Goal: Check status: Check status

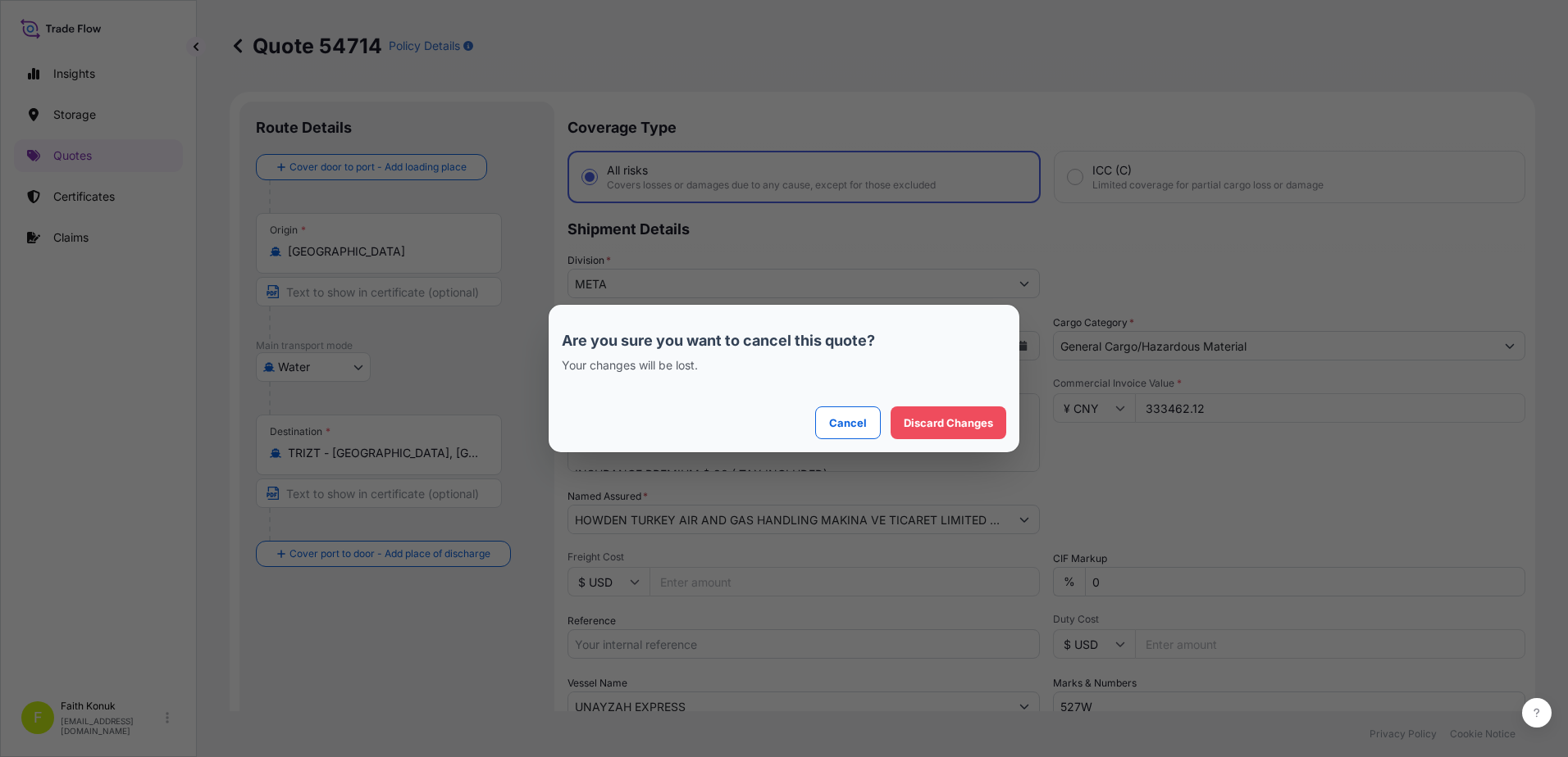
select select "Water"
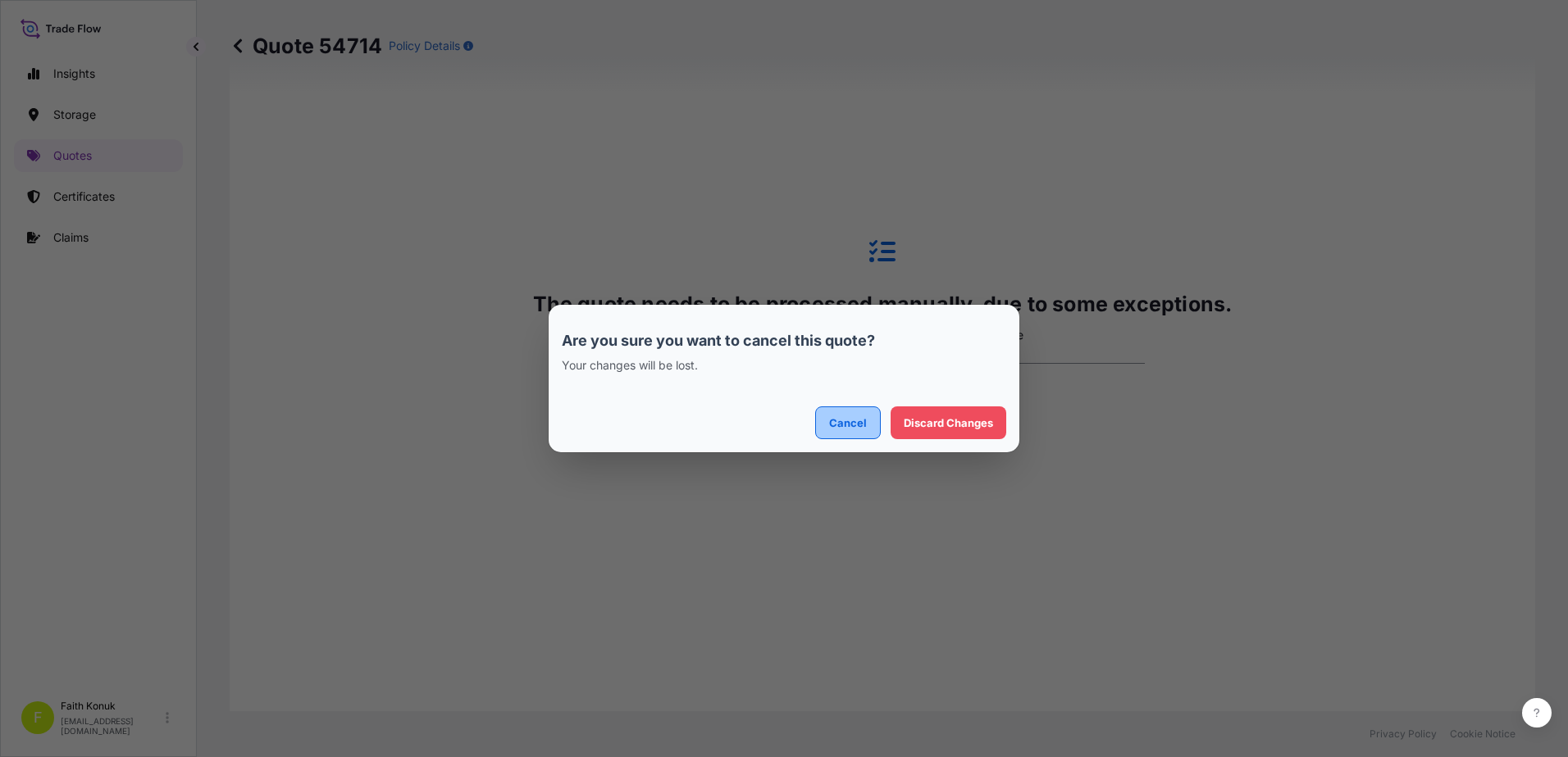
click at [834, 413] on button "Cancel" at bounding box center [848, 422] width 66 height 32
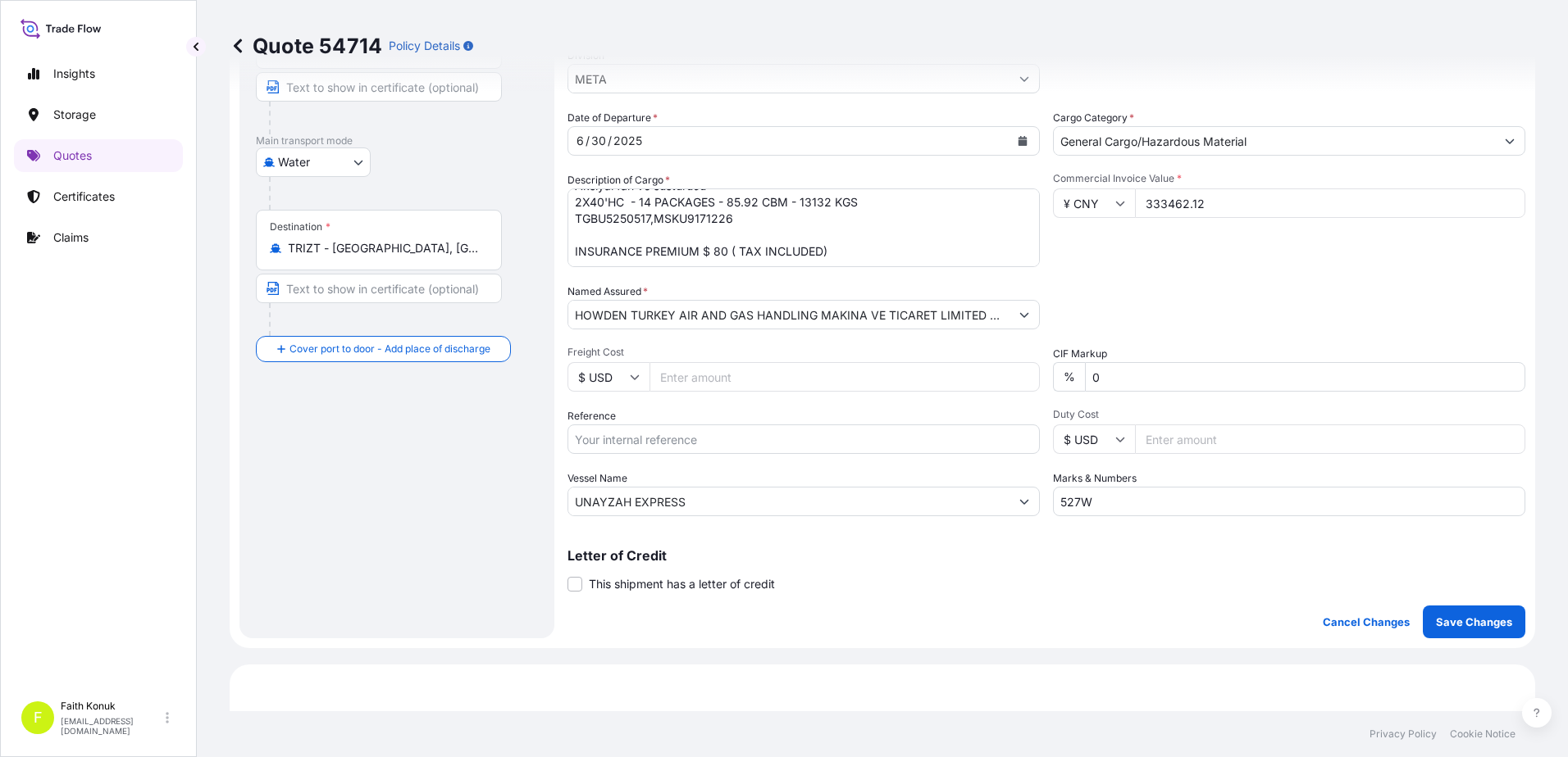
scroll to position [0, 0]
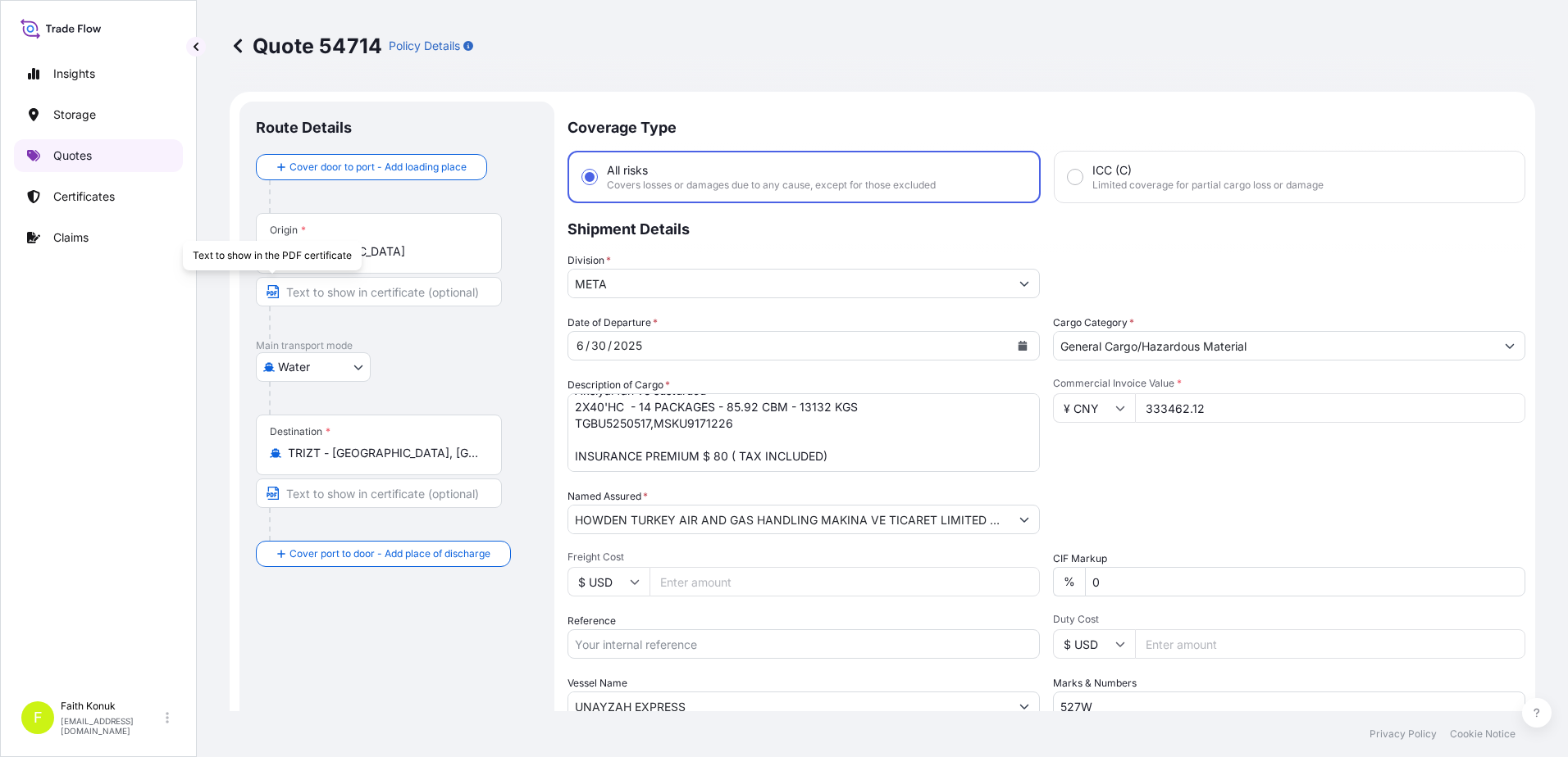
click at [70, 142] on link "Quotes" at bounding box center [98, 155] width 169 height 32
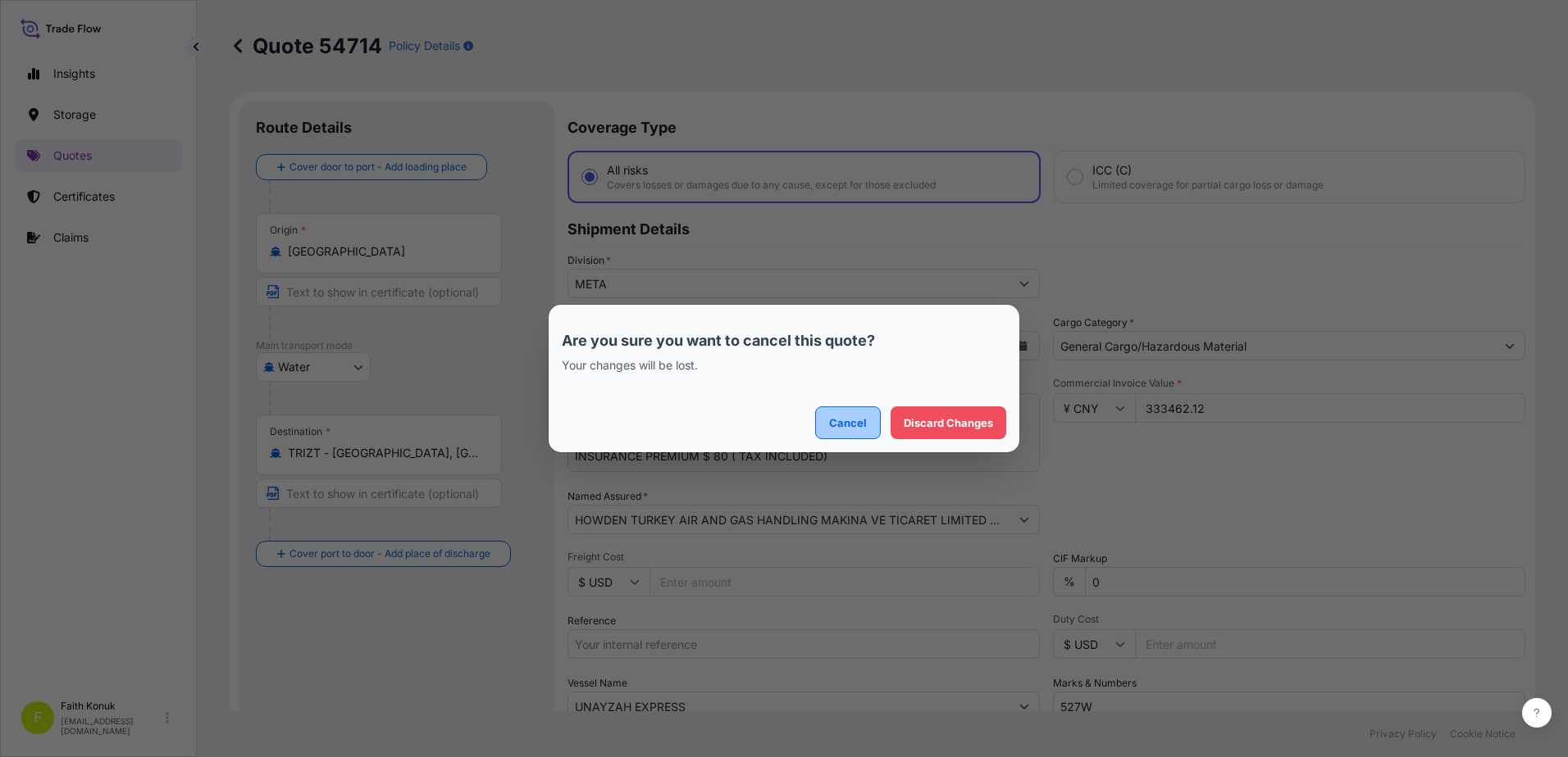
click at [855, 429] on p "Cancel" at bounding box center [848, 423] width 37 height 17
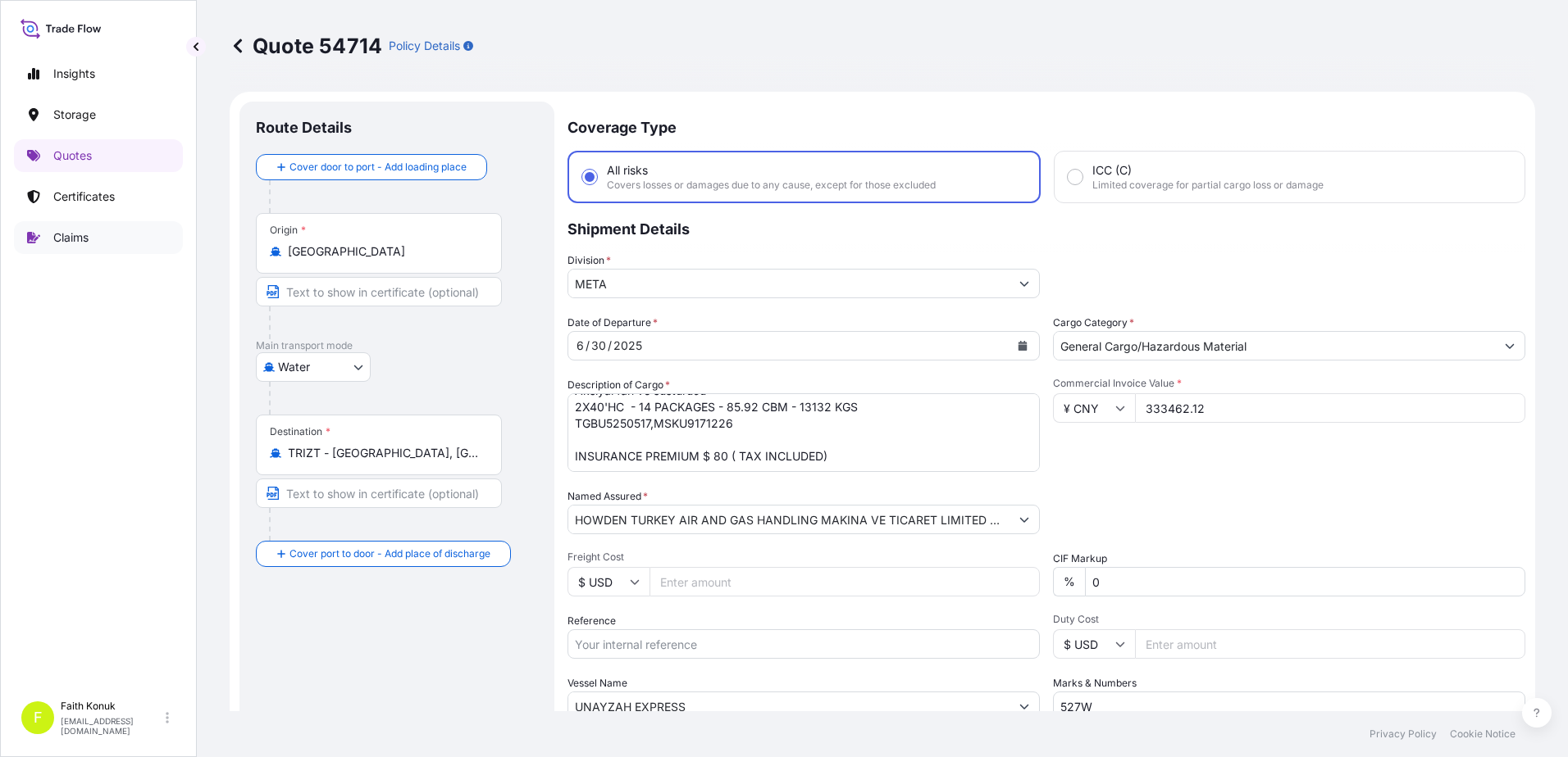
click at [82, 248] on link "Claims" at bounding box center [98, 237] width 169 height 32
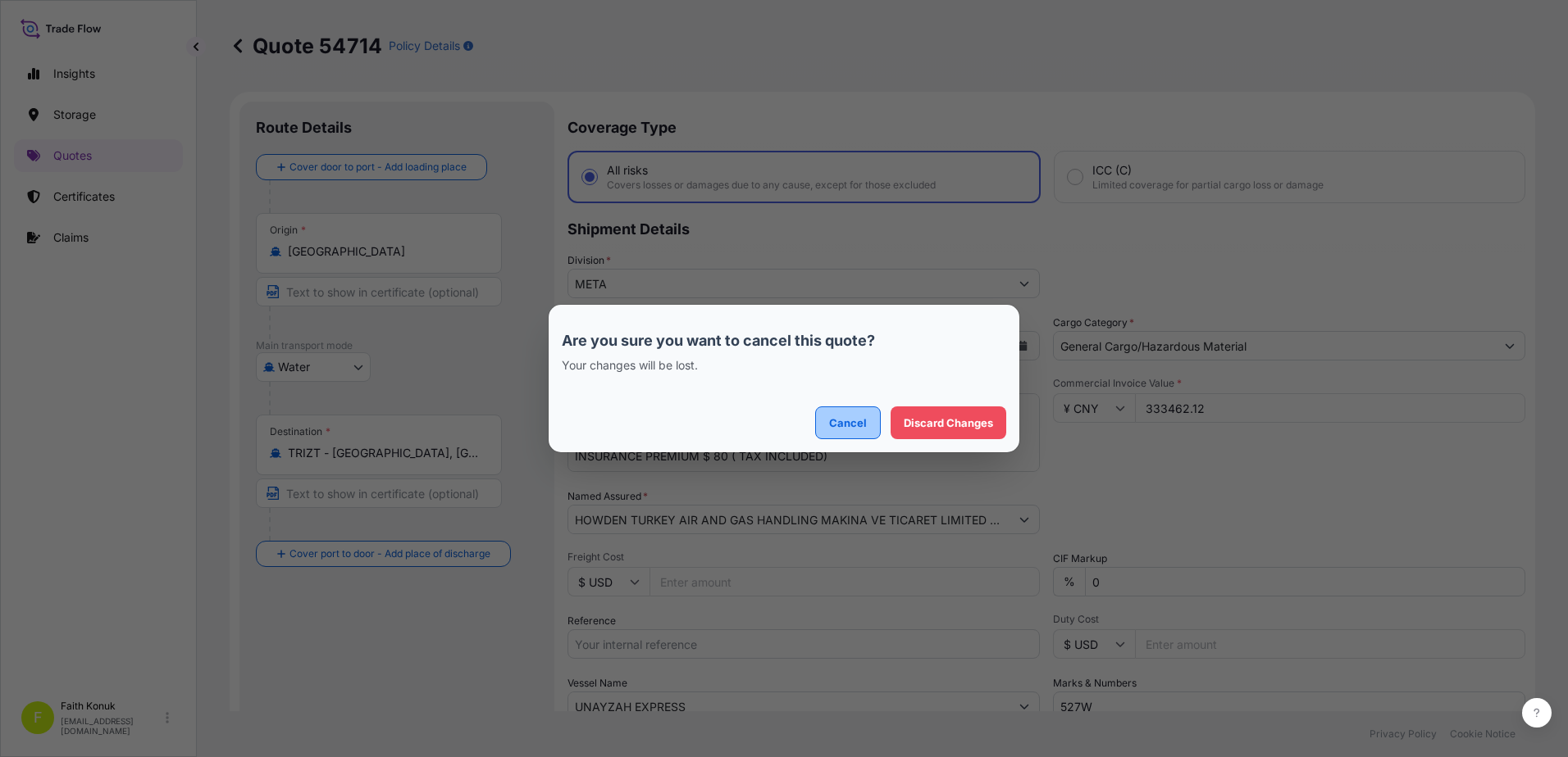
click at [834, 429] on p "Cancel" at bounding box center [848, 423] width 37 height 17
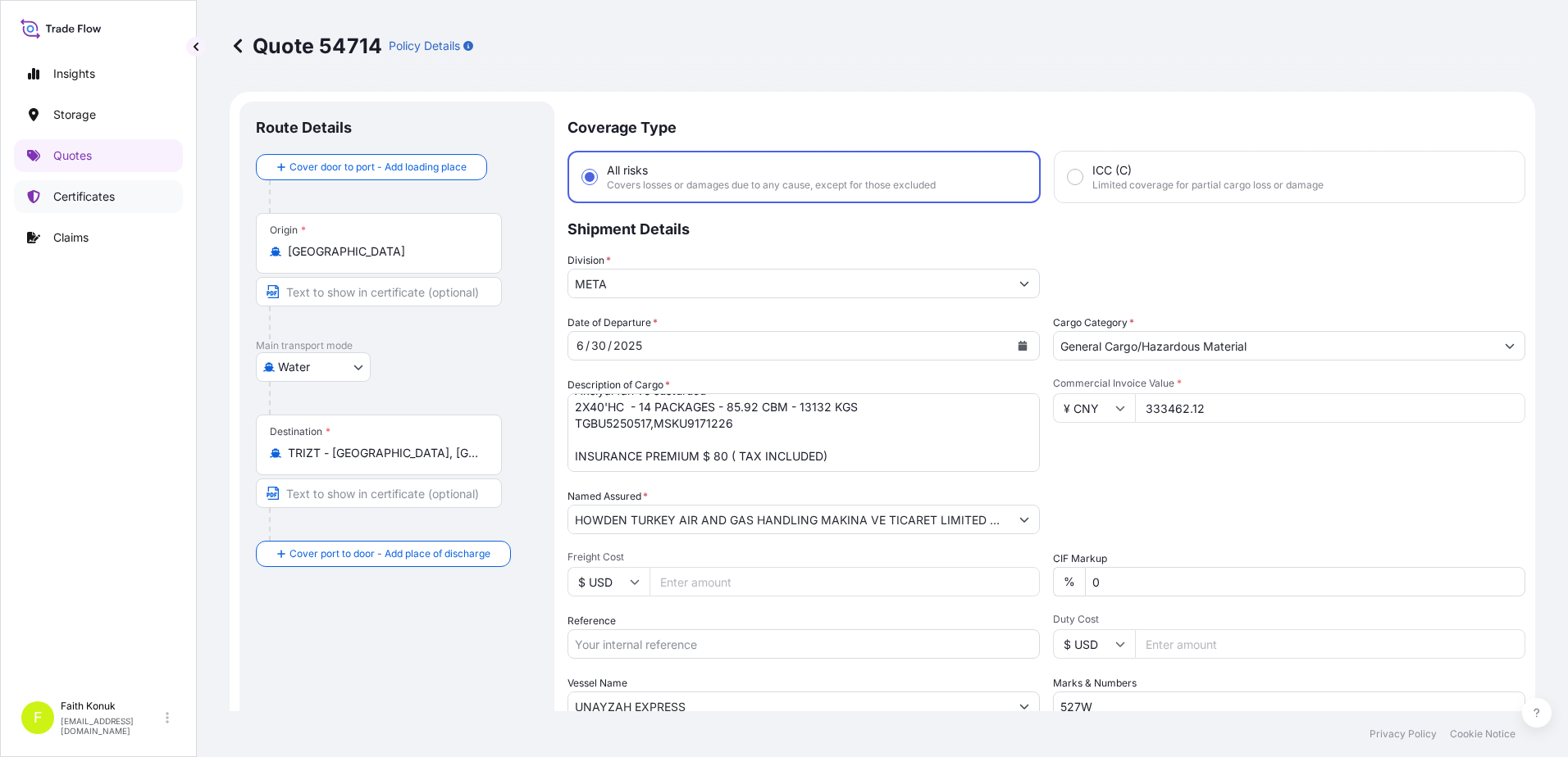
click at [104, 190] on p "Certificates" at bounding box center [84, 197] width 62 height 17
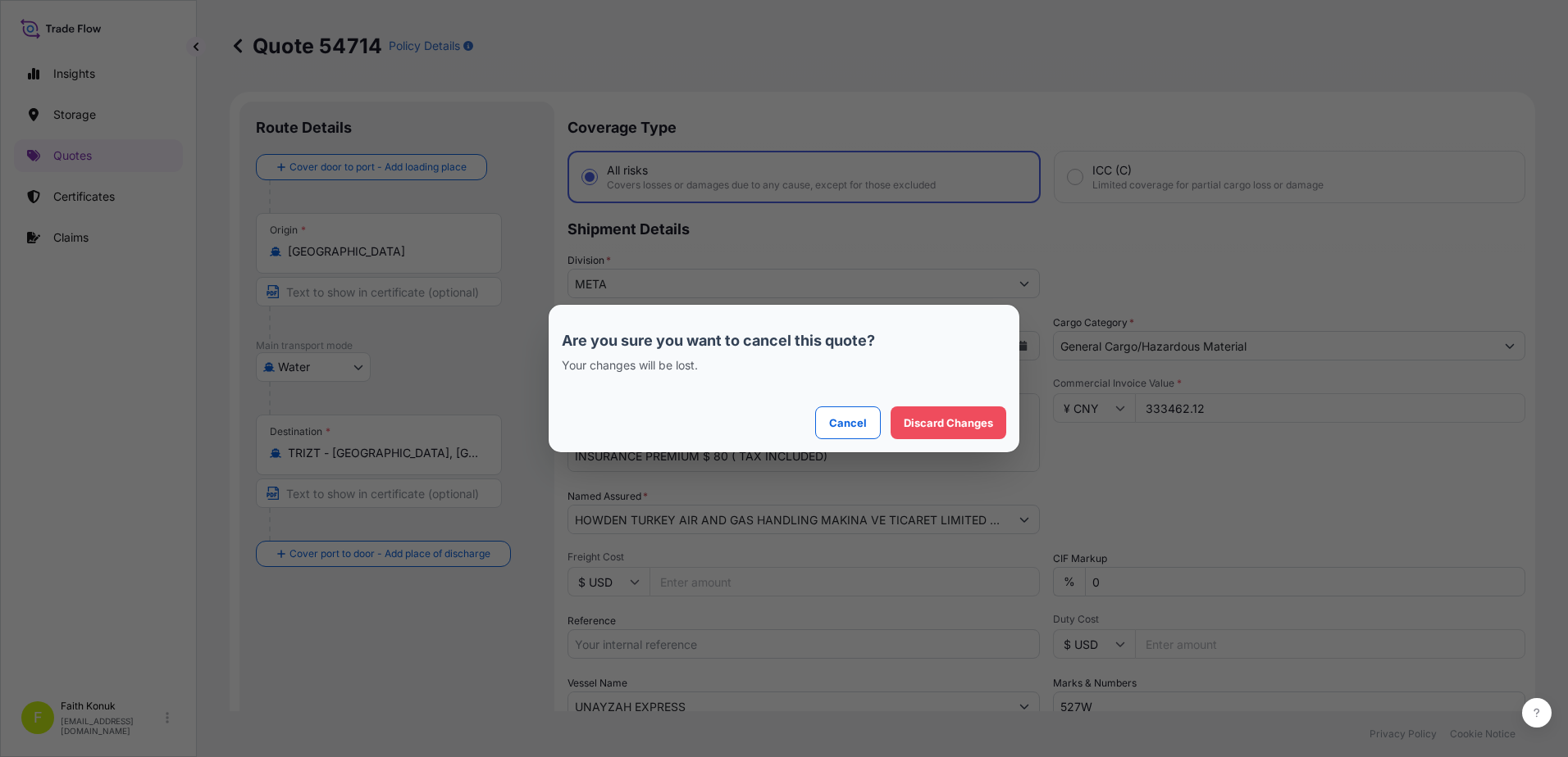
click at [828, 417] on button "Cancel" at bounding box center [848, 422] width 66 height 32
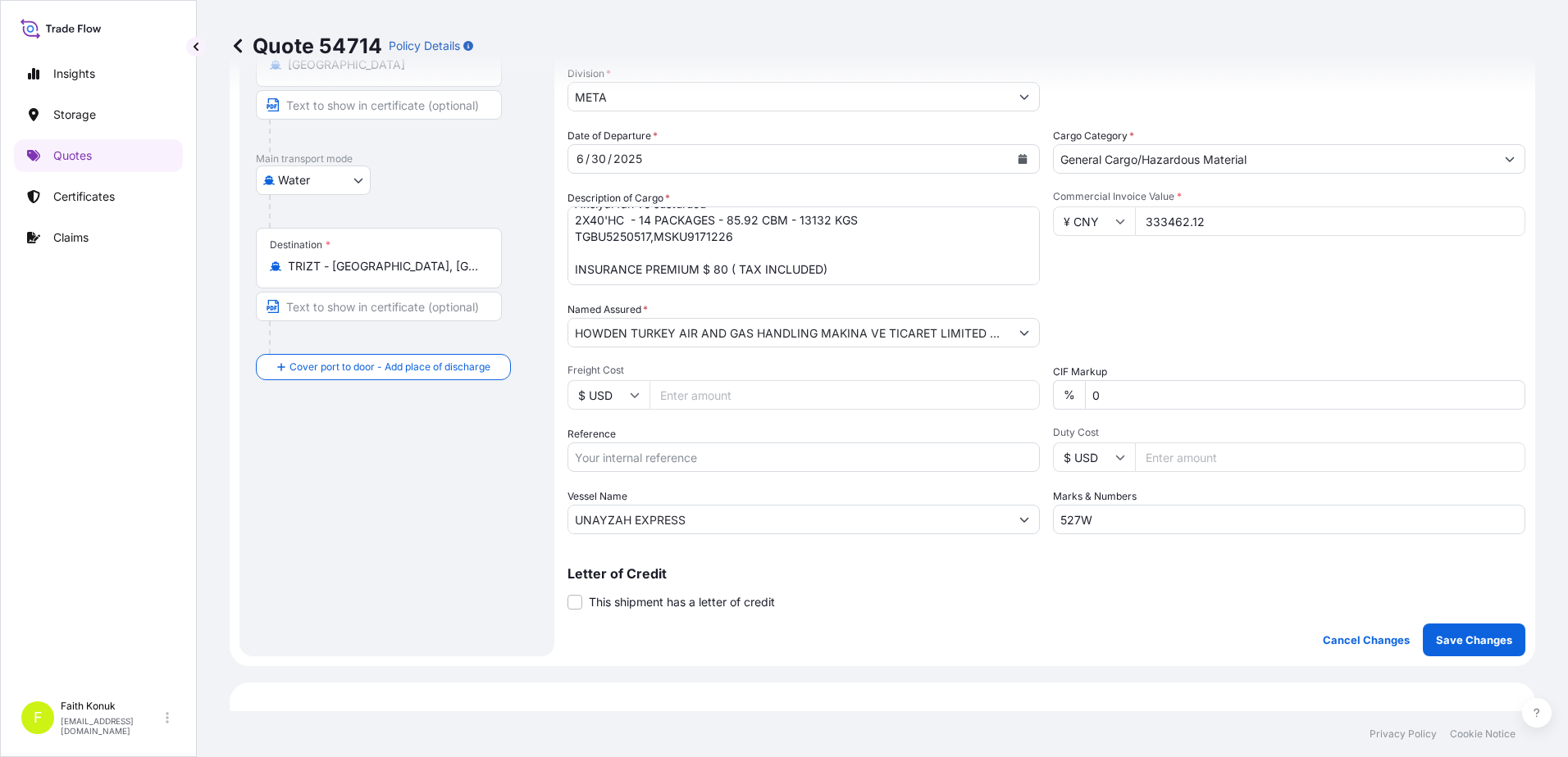
scroll to position [327, 0]
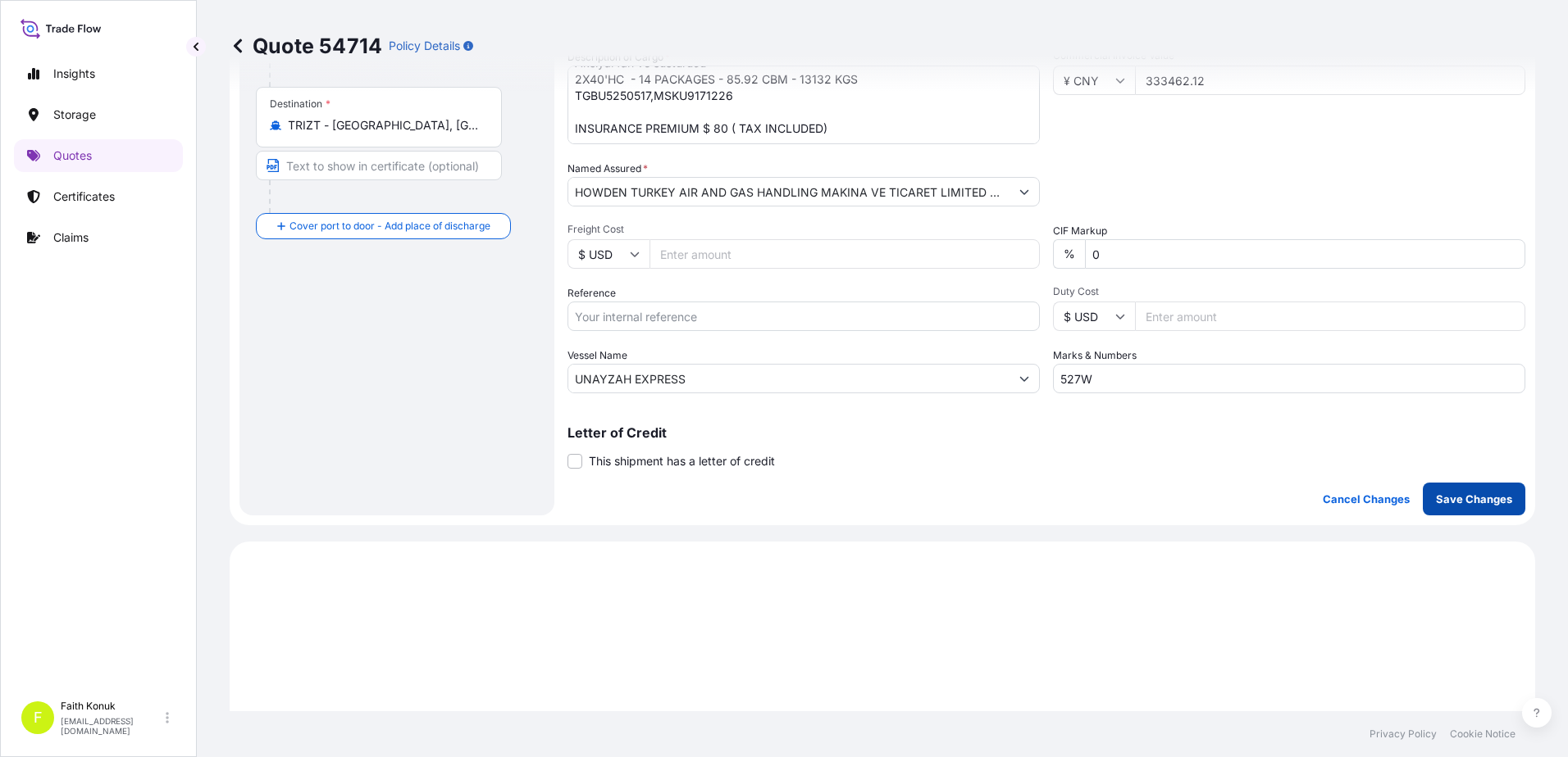
click at [1477, 490] on button "Save Changes" at bounding box center [1474, 498] width 102 height 32
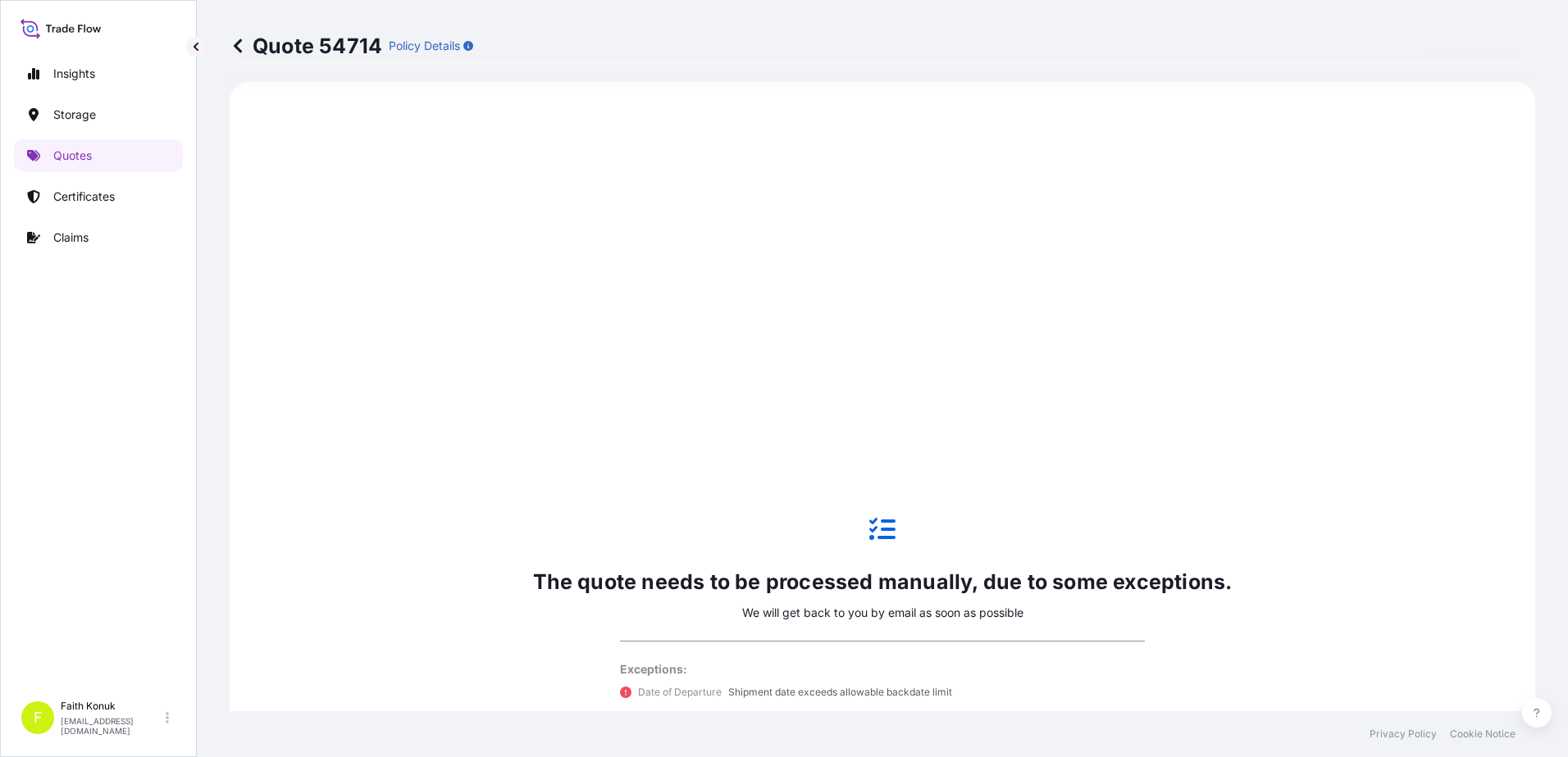
select select "Water"
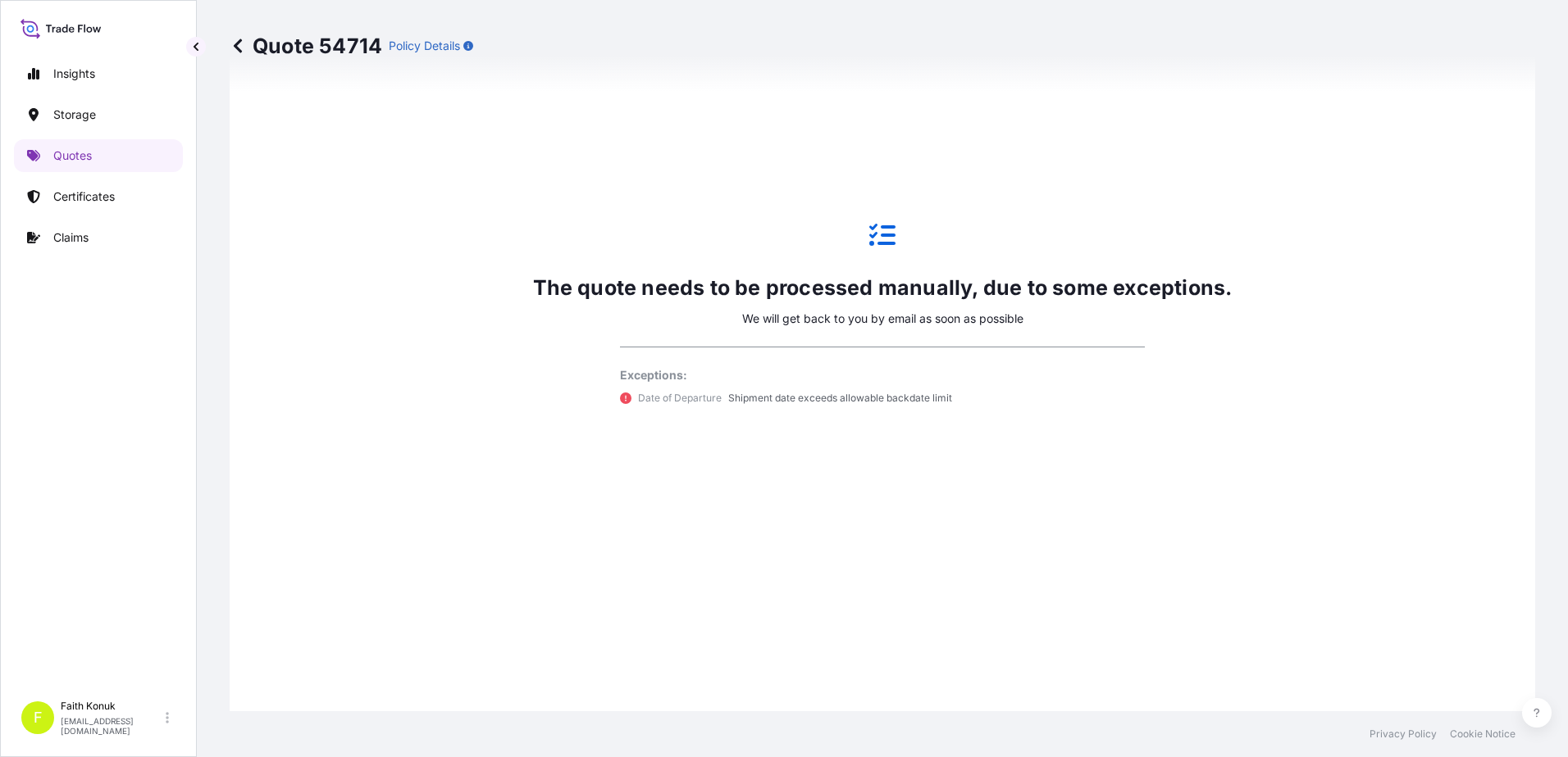
scroll to position [1211, 0]
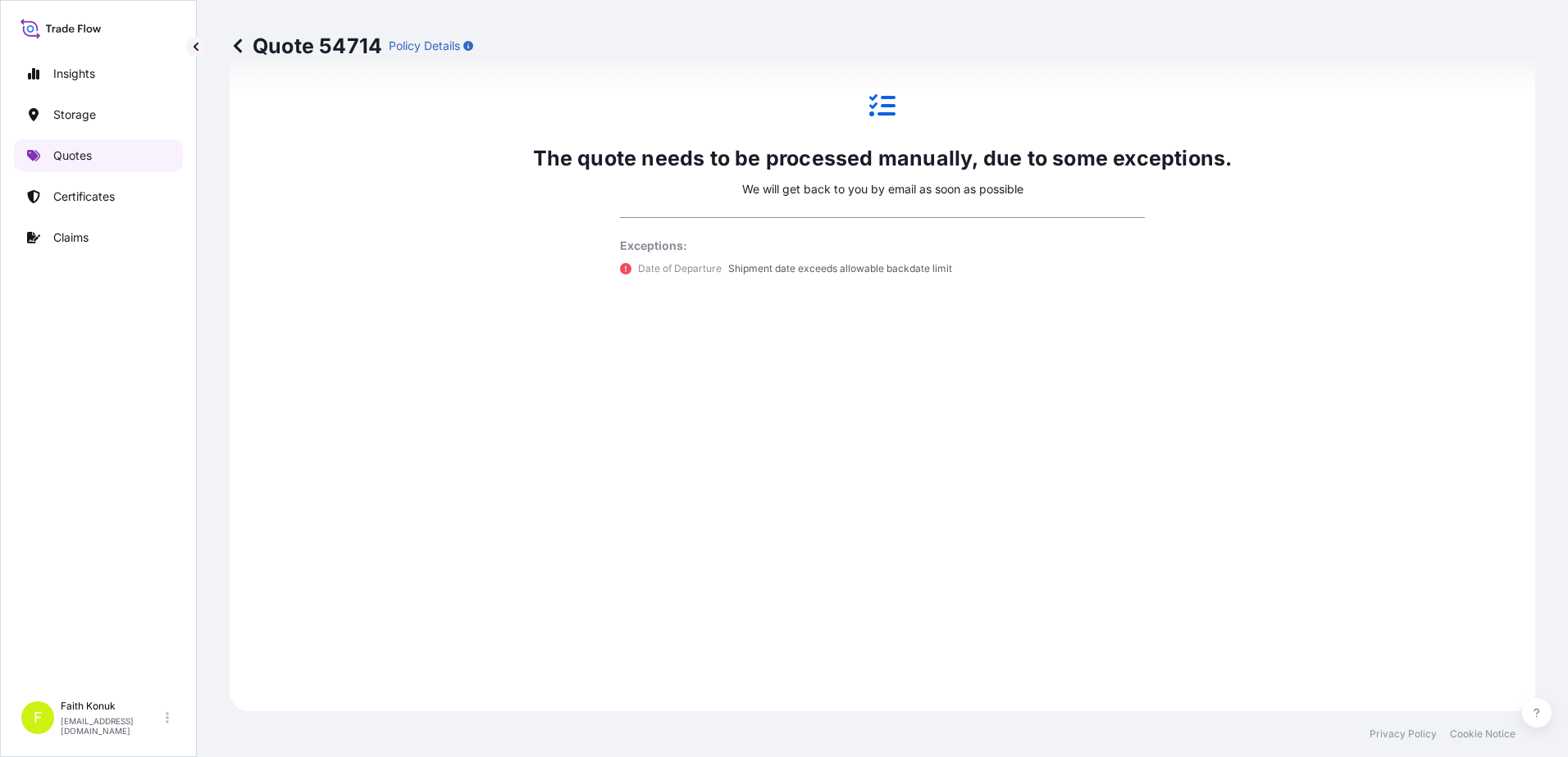
click at [65, 158] on p "Quotes" at bounding box center [72, 155] width 38 height 17
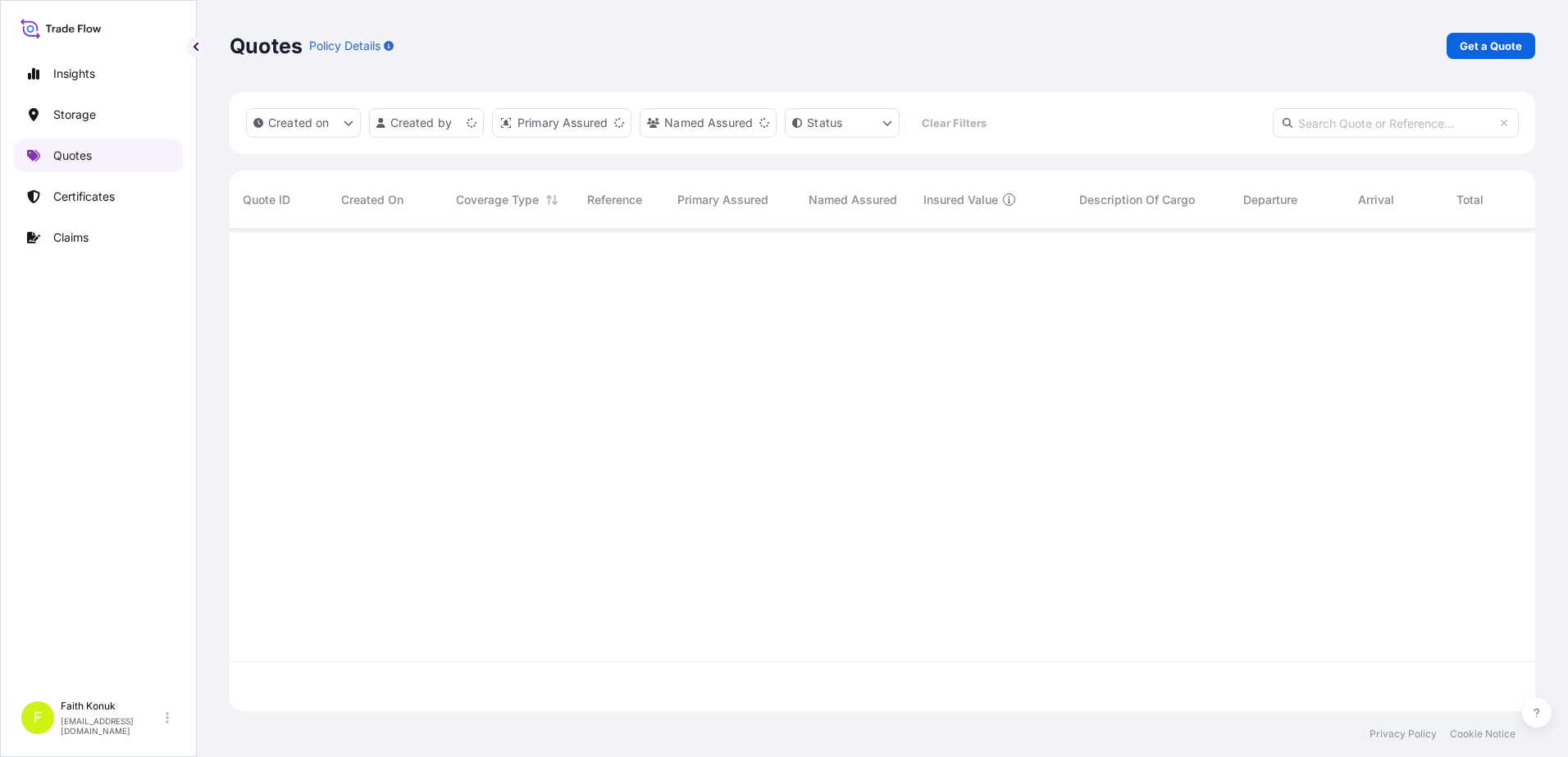
scroll to position [479, 1293]
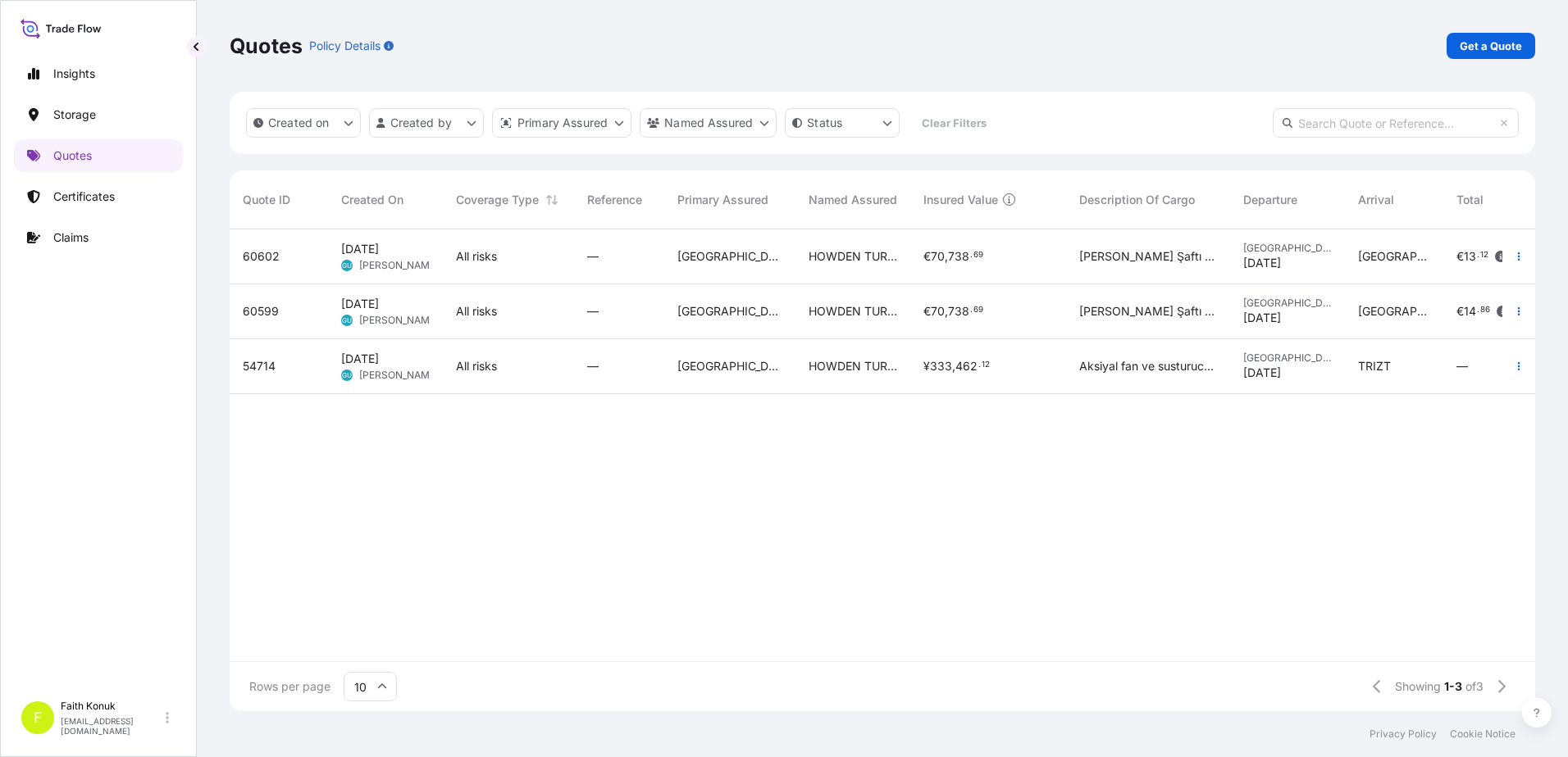
click at [272, 368] on span "54714" at bounding box center [259, 366] width 32 height 17
select select "Water"
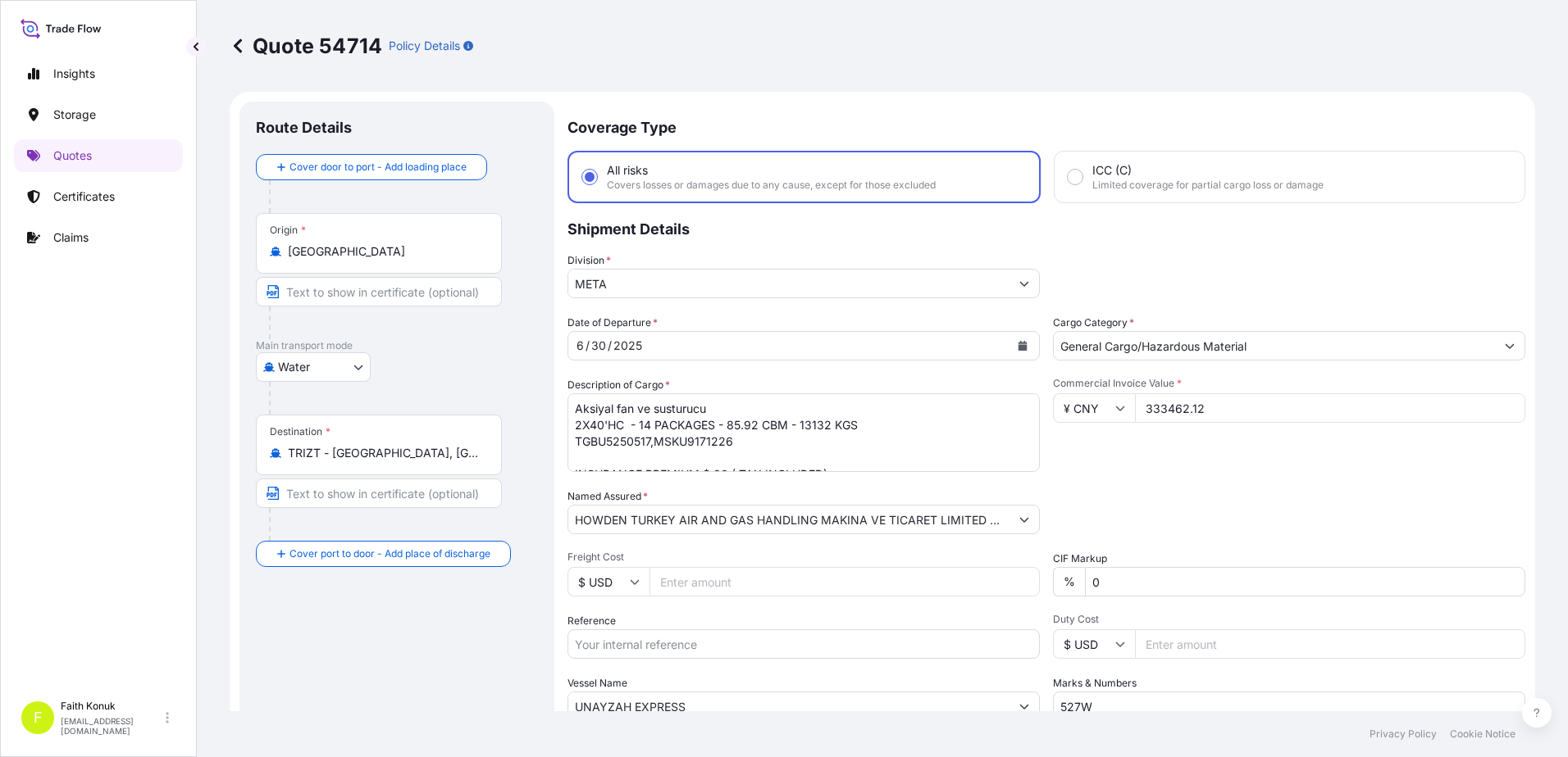
click at [524, 355] on div "Water Air Water Inland" at bounding box center [396, 367] width 282 height 29
click at [61, 152] on p "Quotes" at bounding box center [72, 155] width 38 height 17
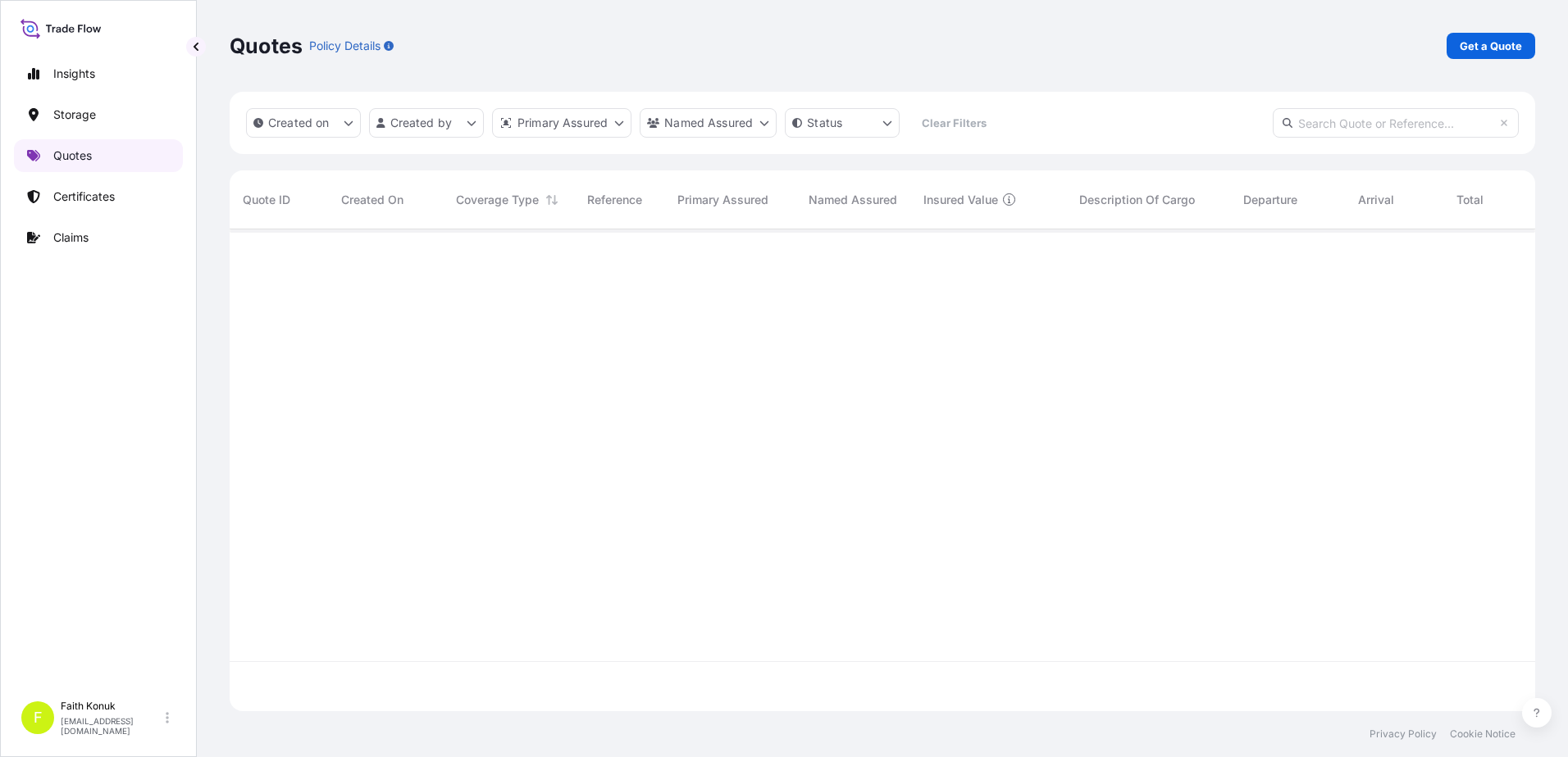
scroll to position [479, 1293]
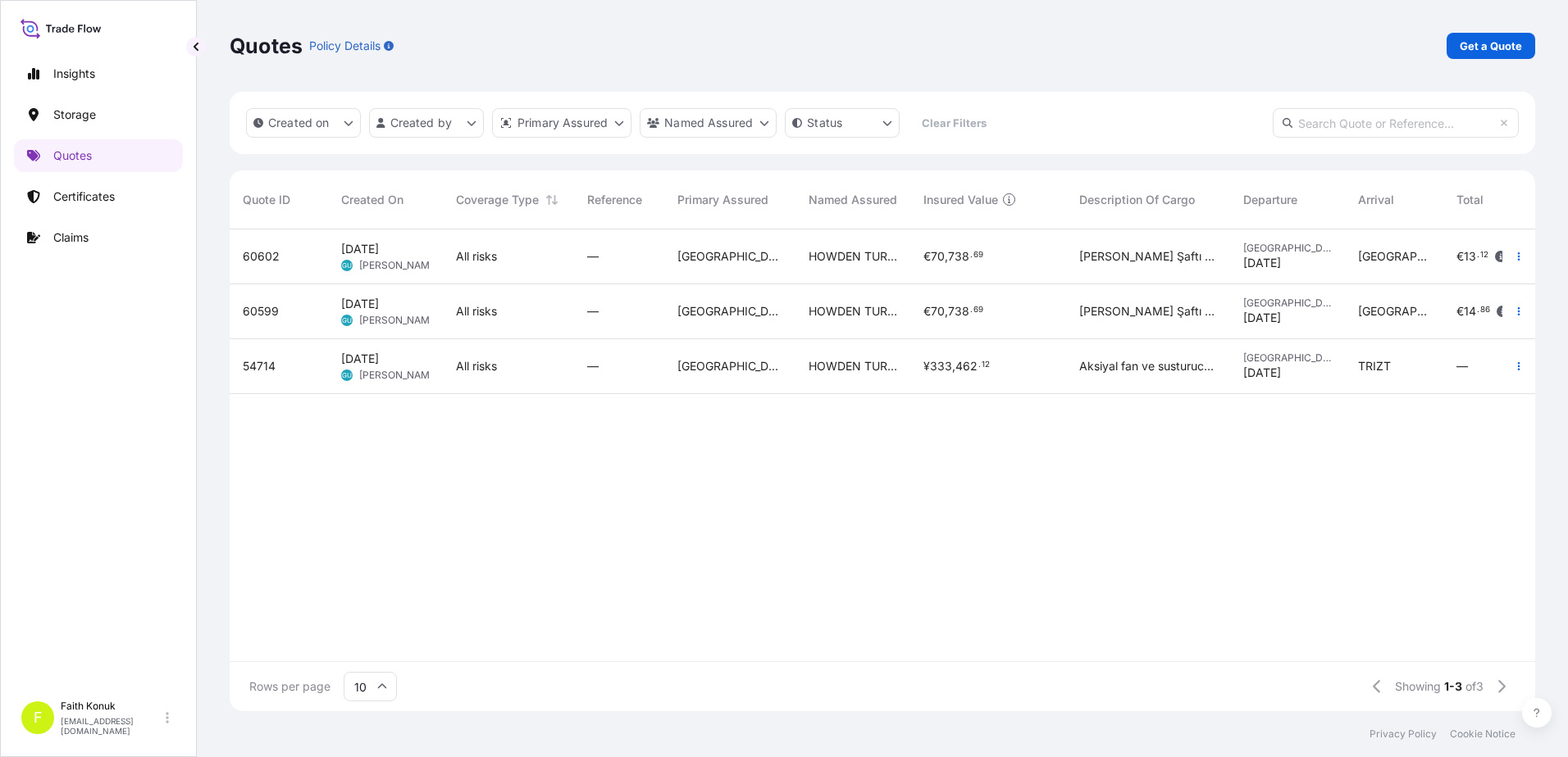
click at [406, 372] on span "[PERSON_NAME]" at bounding box center [398, 375] width 80 height 13
select select "Water"
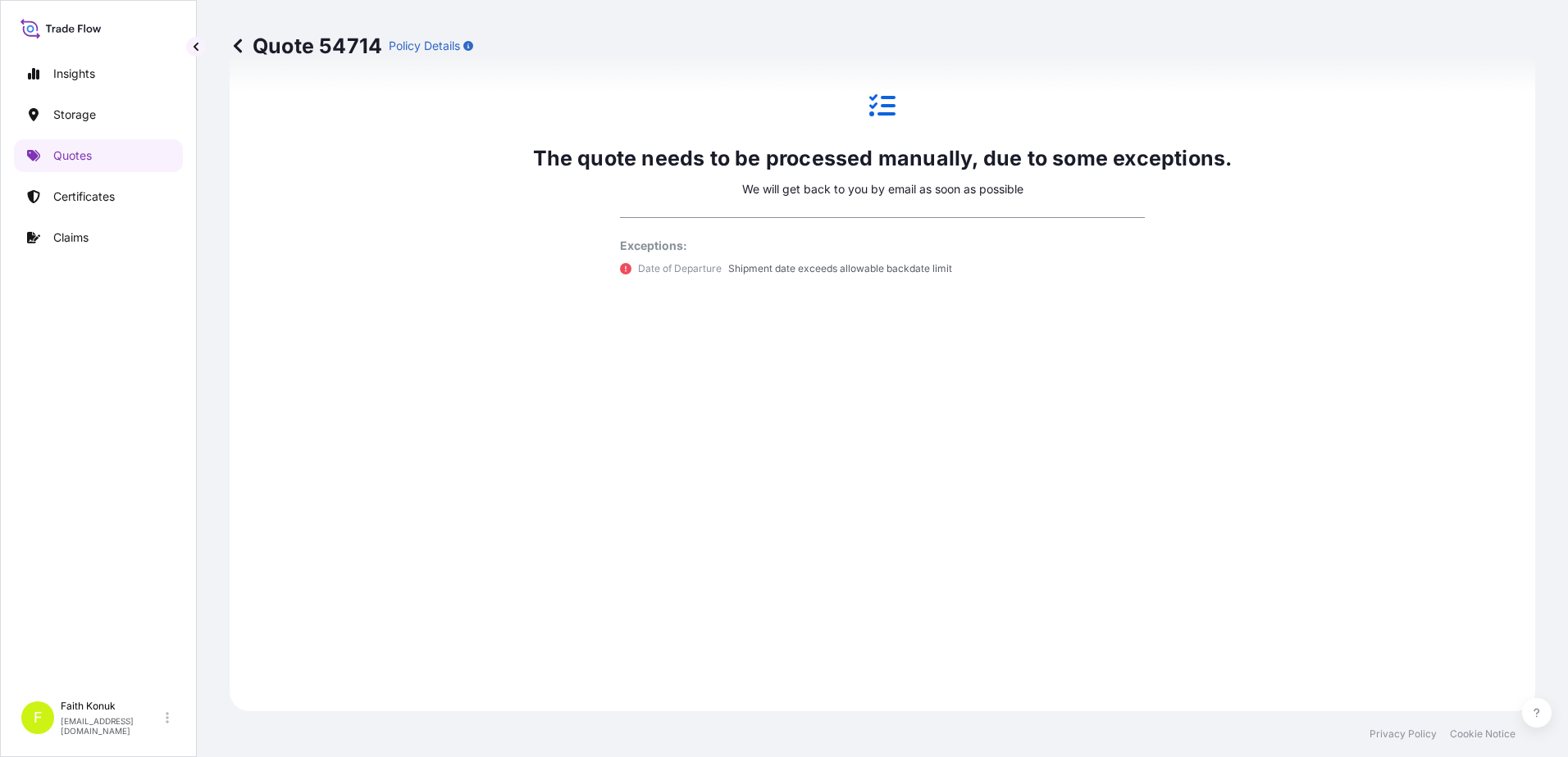
scroll to position [1047, 0]
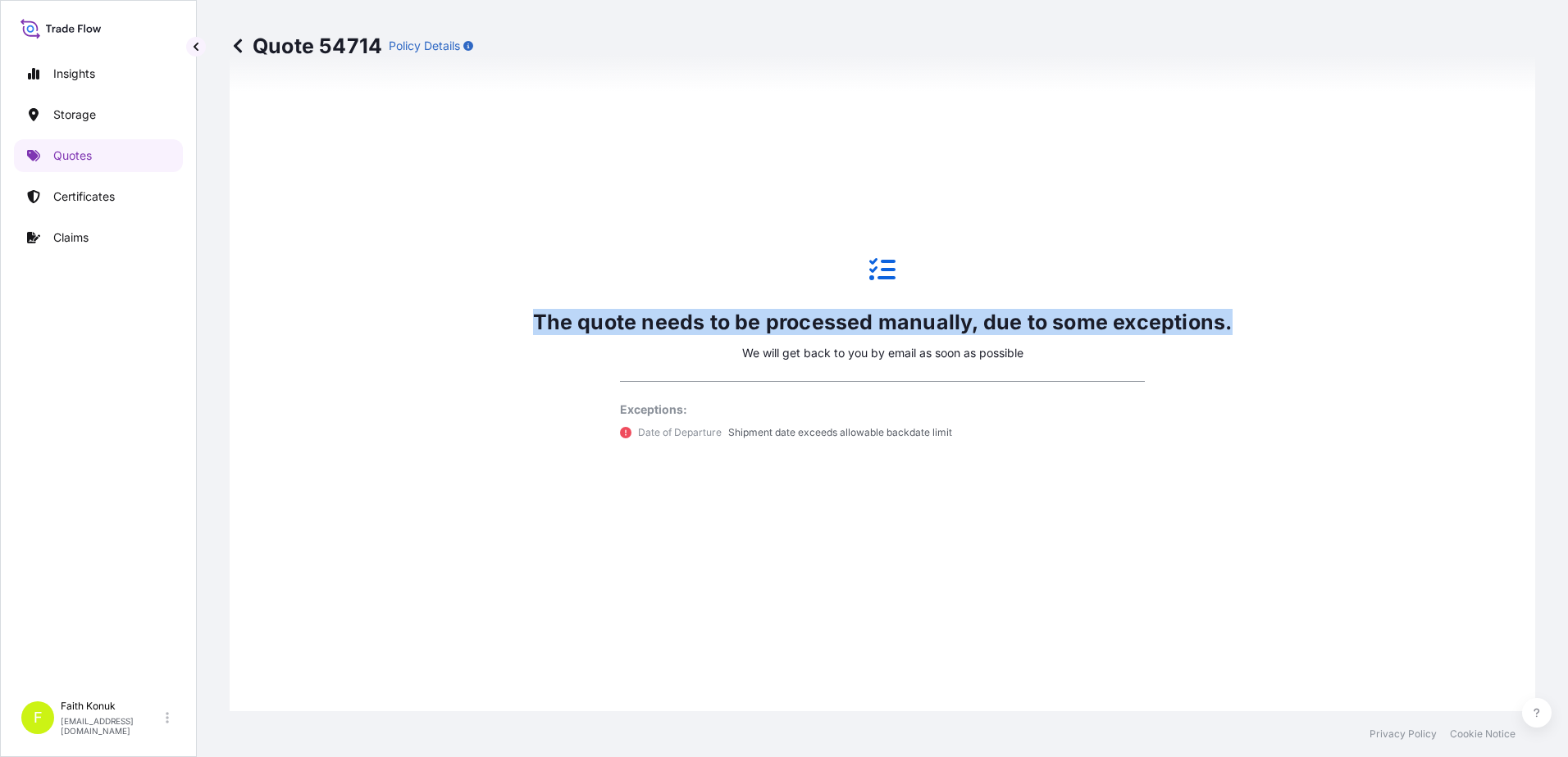
drag, startPoint x: 500, startPoint y: 254, endPoint x: 1502, endPoint y: 563, distance: 1048.6
click at [1502, 563] on div "The quote needs to be processed manually, due to some exceptions. We will get b…" at bounding box center [881, 348] width 1305 height 1053
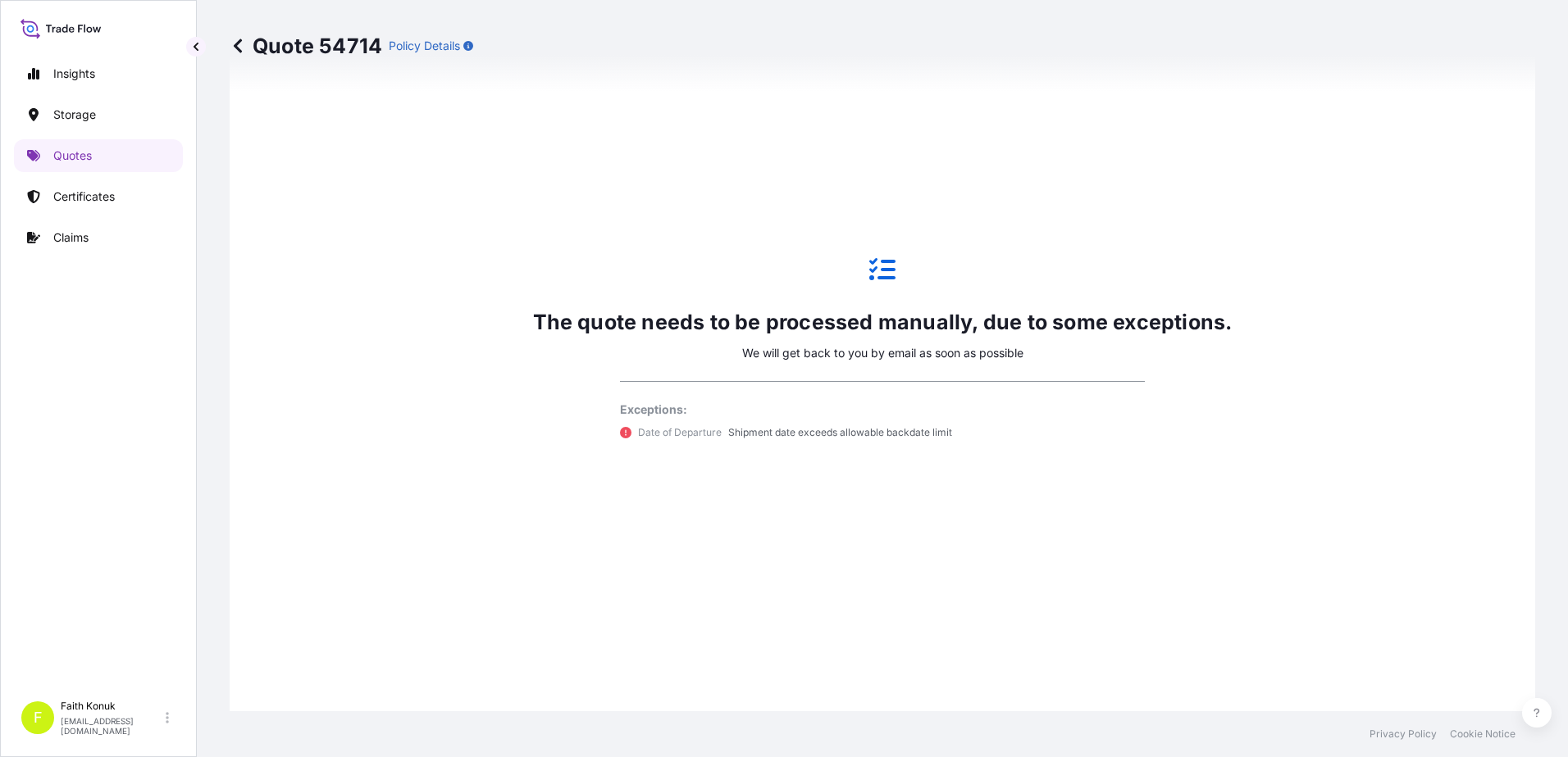
click at [943, 491] on div "The quote needs to be processed manually, due to some exceptions. We will get b…" at bounding box center [882, 348] width 1259 height 1007
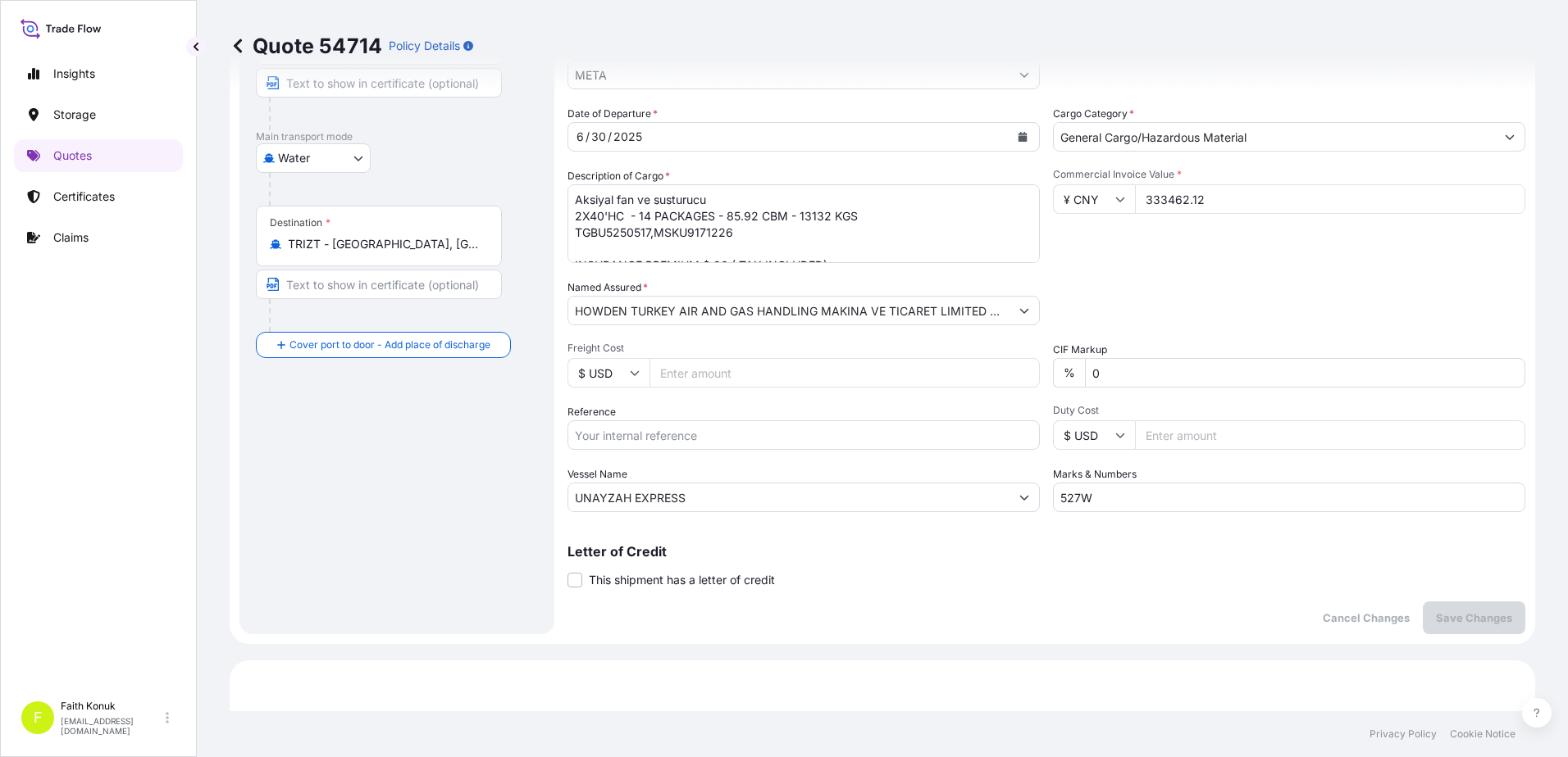
scroll to position [0, 0]
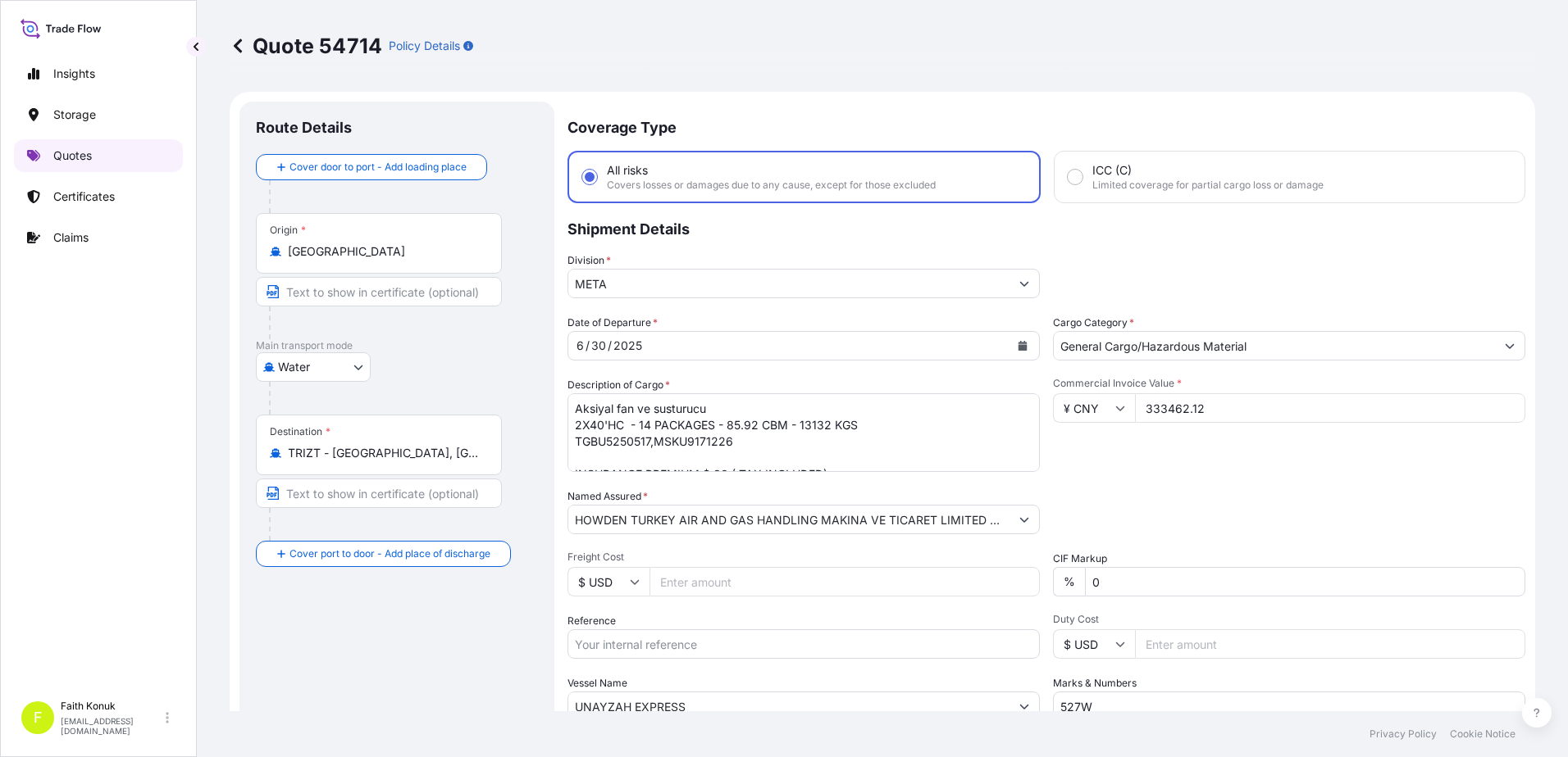
click at [101, 155] on link "Quotes" at bounding box center [98, 155] width 169 height 32
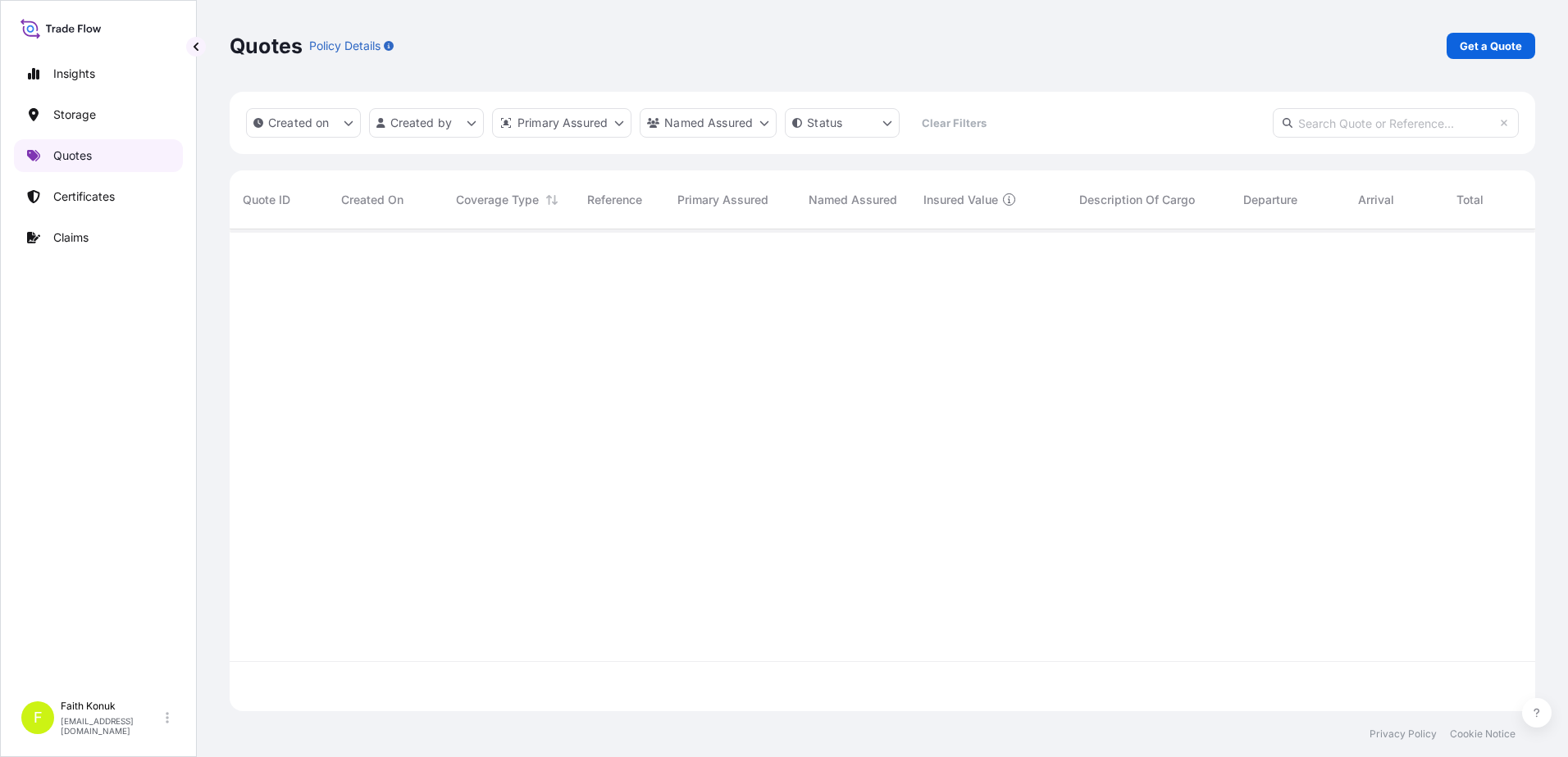
scroll to position [479, 1293]
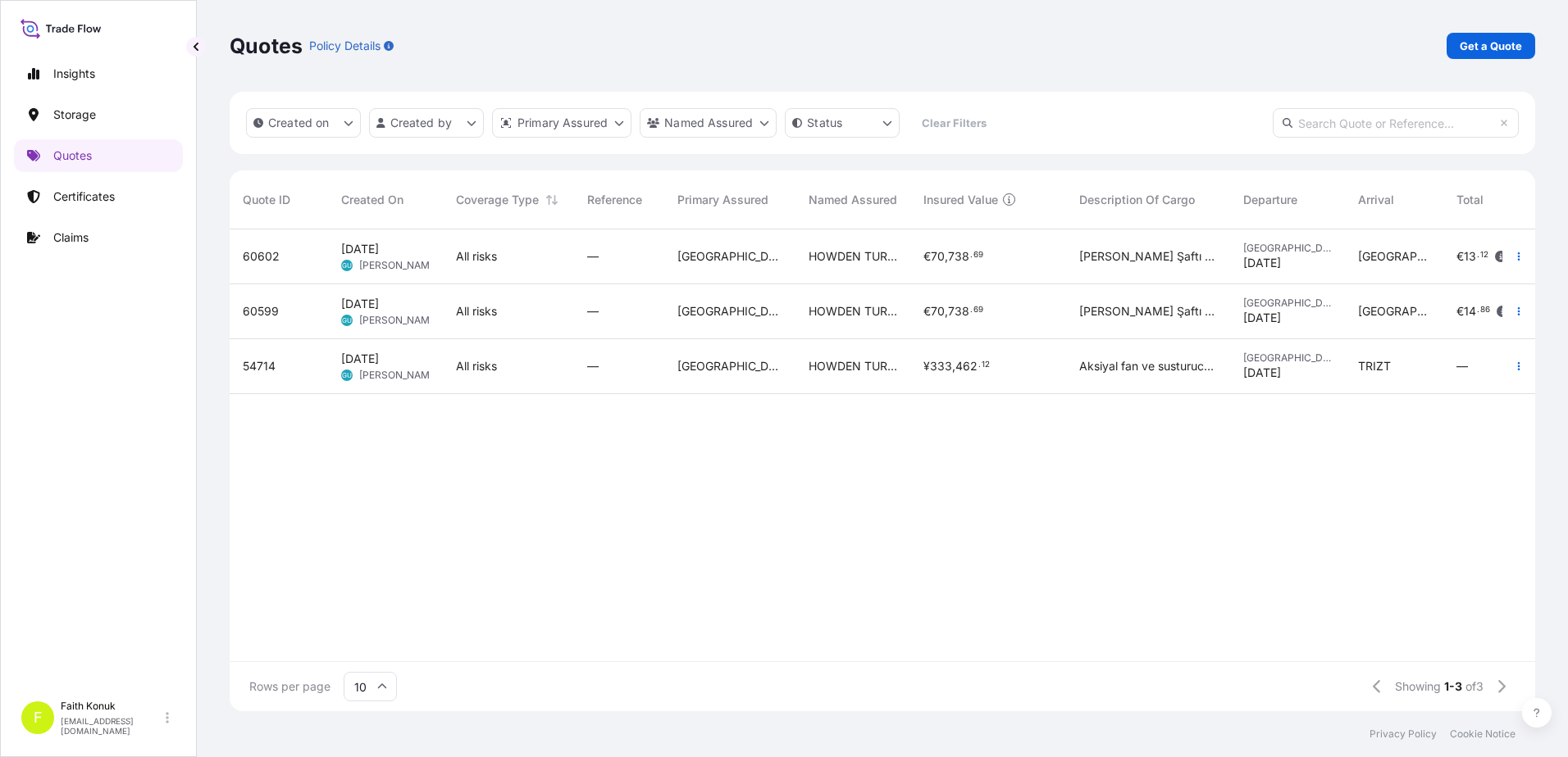
click at [276, 375] on div "54714" at bounding box center [278, 367] width 98 height 55
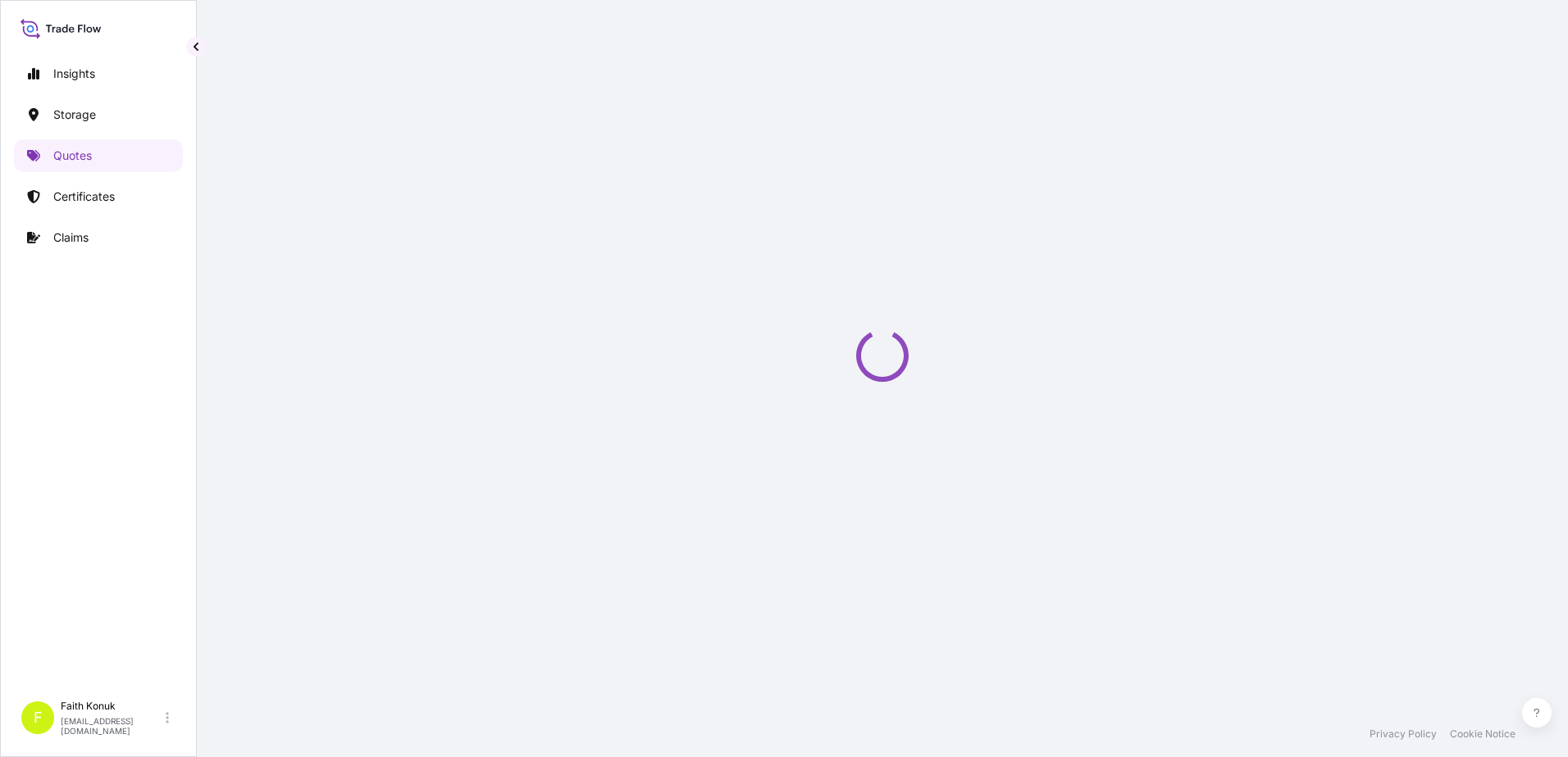
select select "Water"
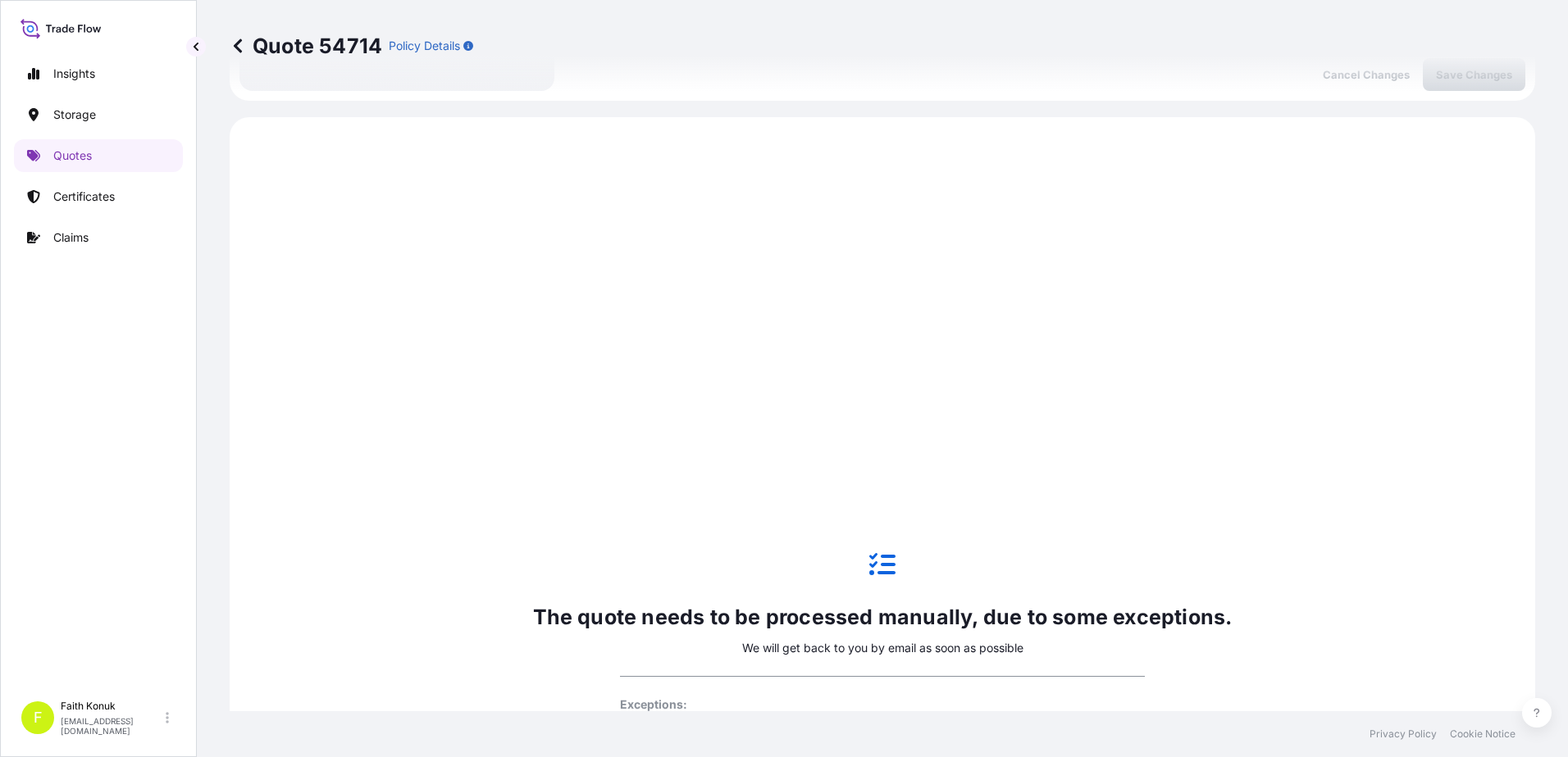
scroll to position [1130, 0]
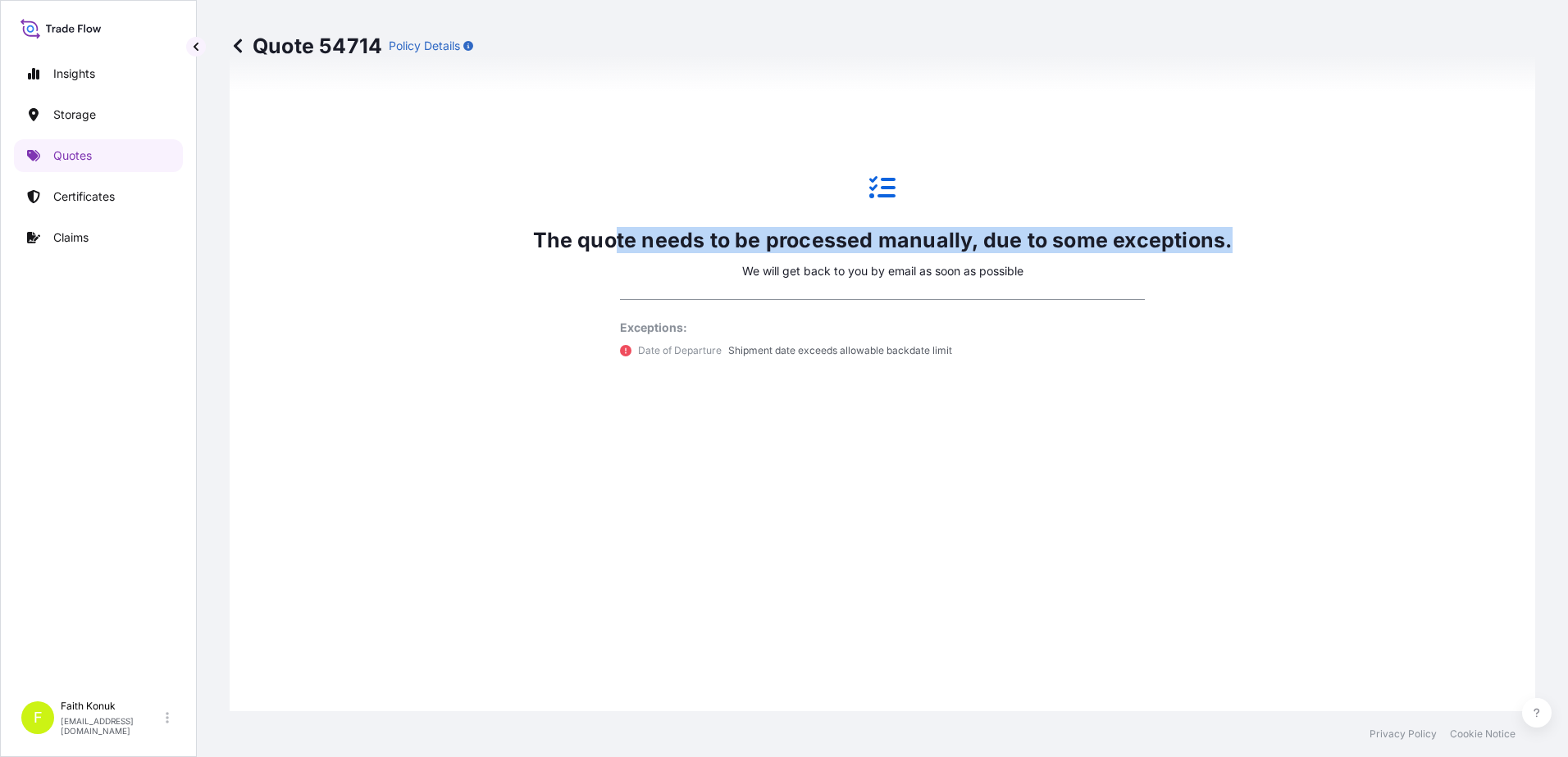
drag, startPoint x: 964, startPoint y: 164, endPoint x: 1268, endPoint y: 375, distance: 370.0
click at [1268, 375] on div "The quote needs to be processed manually, due to some exceptions. We will get b…" at bounding box center [882, 266] width 1259 height 1007
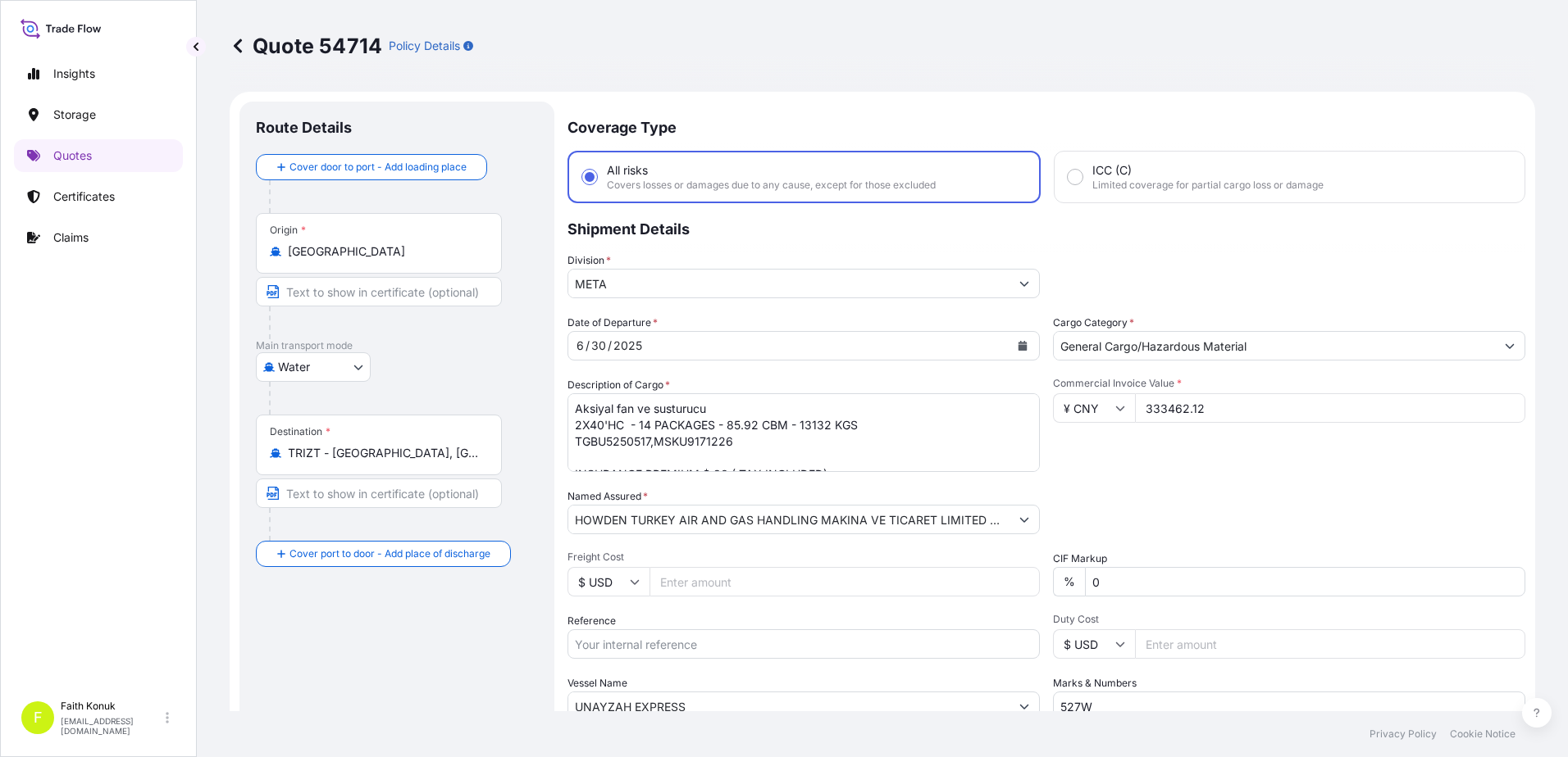
scroll to position [492, 0]
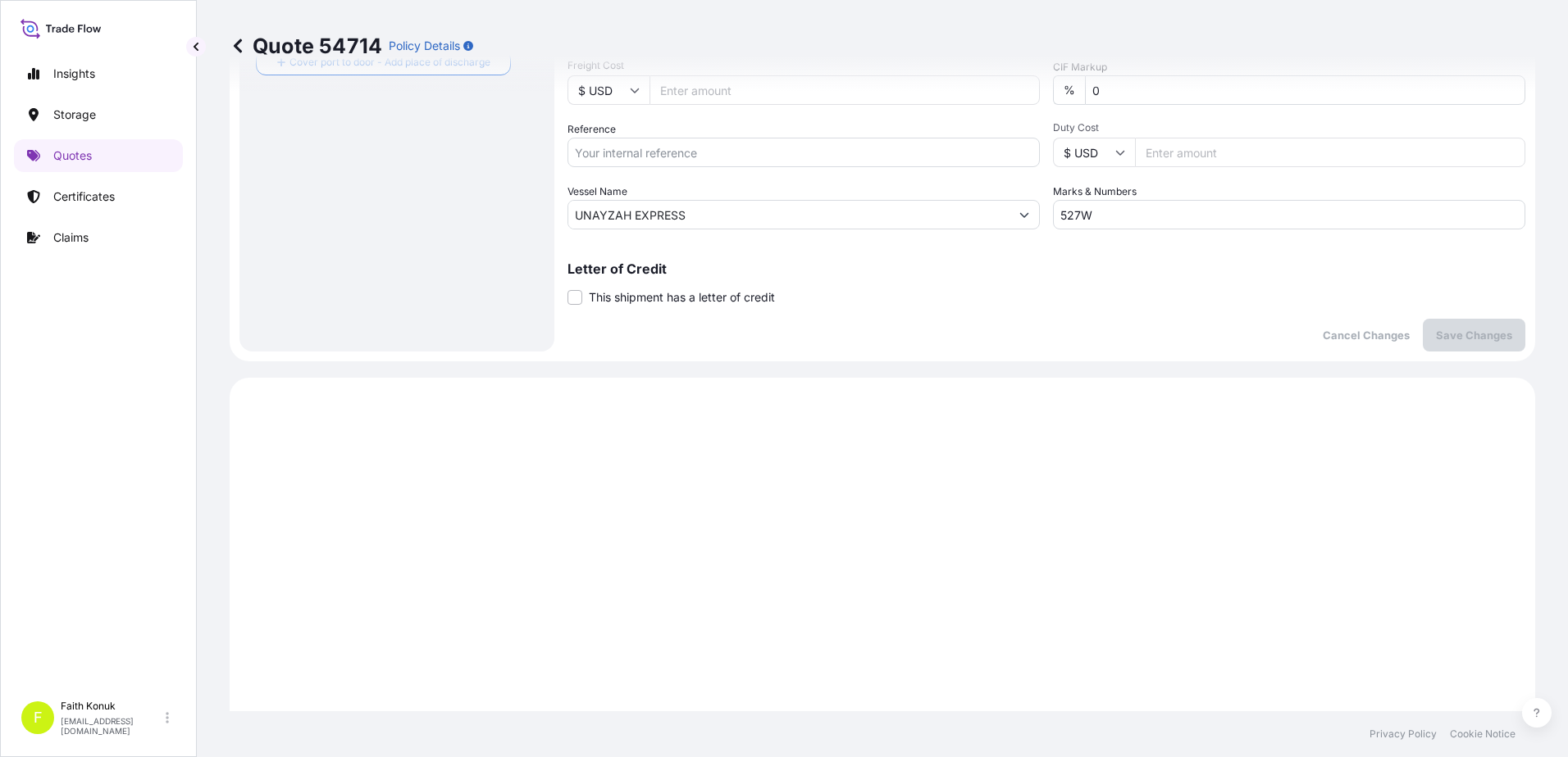
click at [641, 299] on span "This shipment has a letter of credit" at bounding box center [681, 297] width 186 height 17
click at [568, 288] on input "This shipment has a letter of credit" at bounding box center [568, 288] width 0 height 0
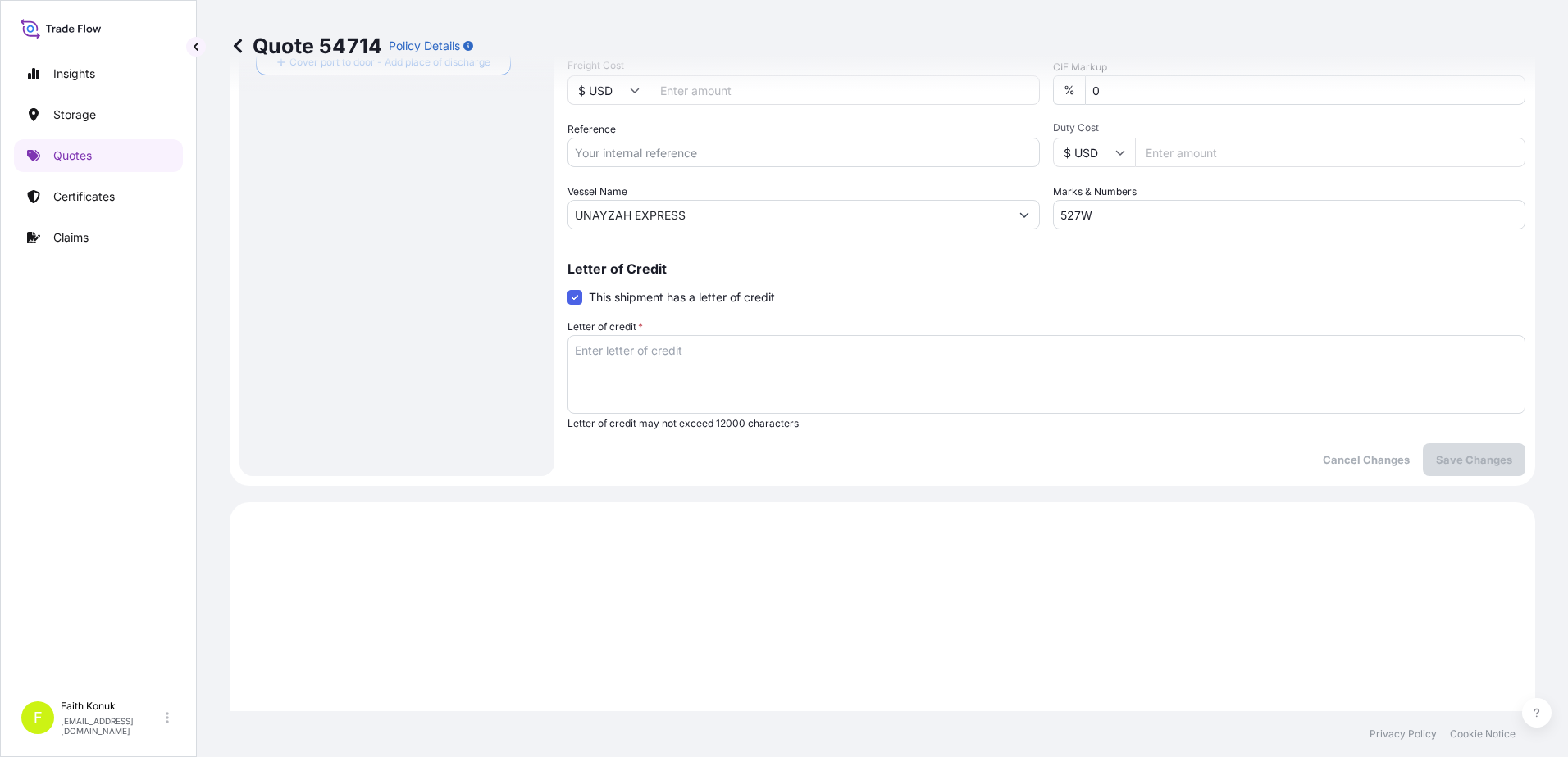
click at [641, 299] on span "This shipment has a letter of credit" at bounding box center [681, 297] width 186 height 17
click at [568, 288] on input "This shipment has a letter of credit" at bounding box center [568, 288] width 0 height 0
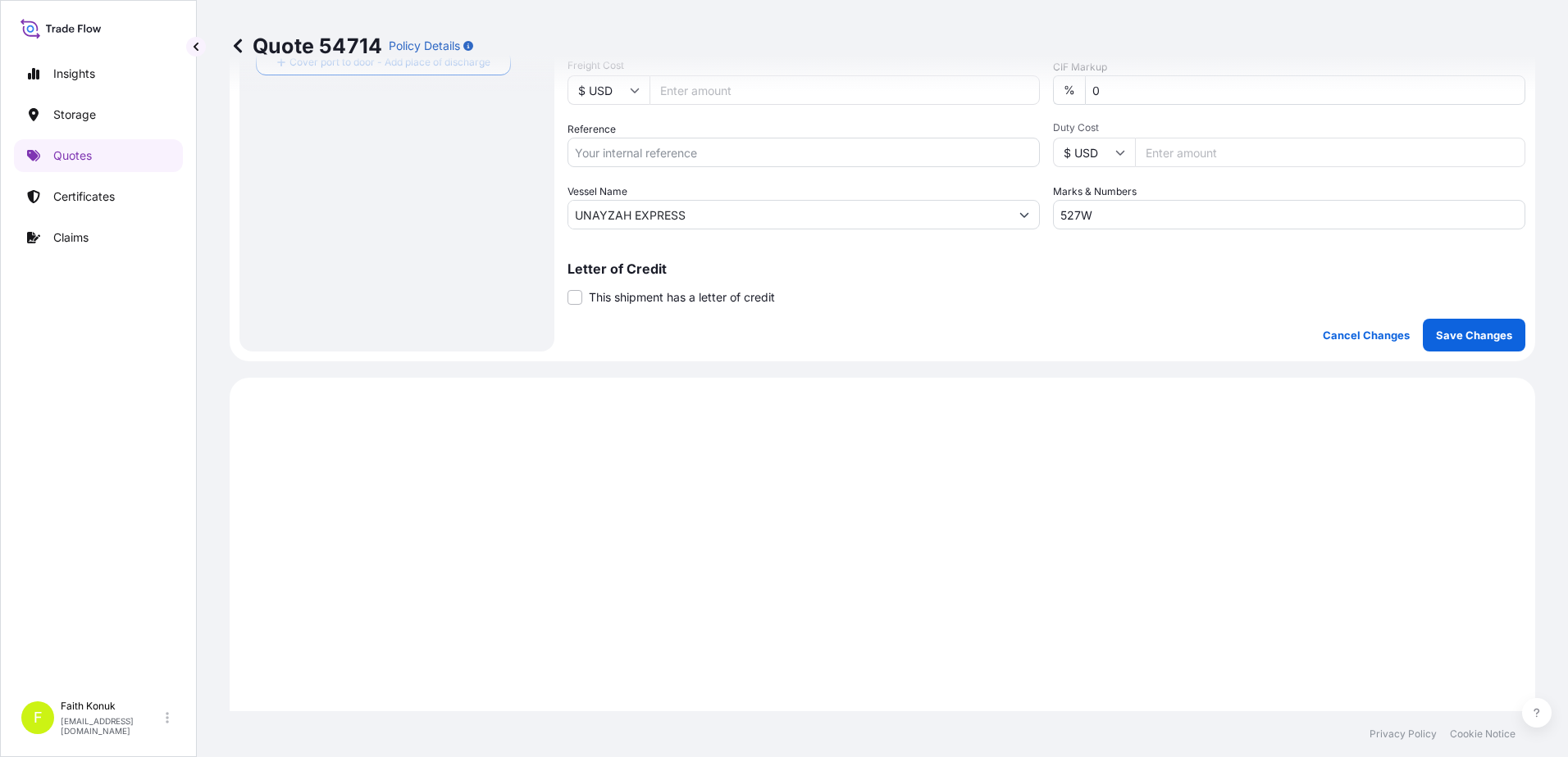
scroll to position [327, 0]
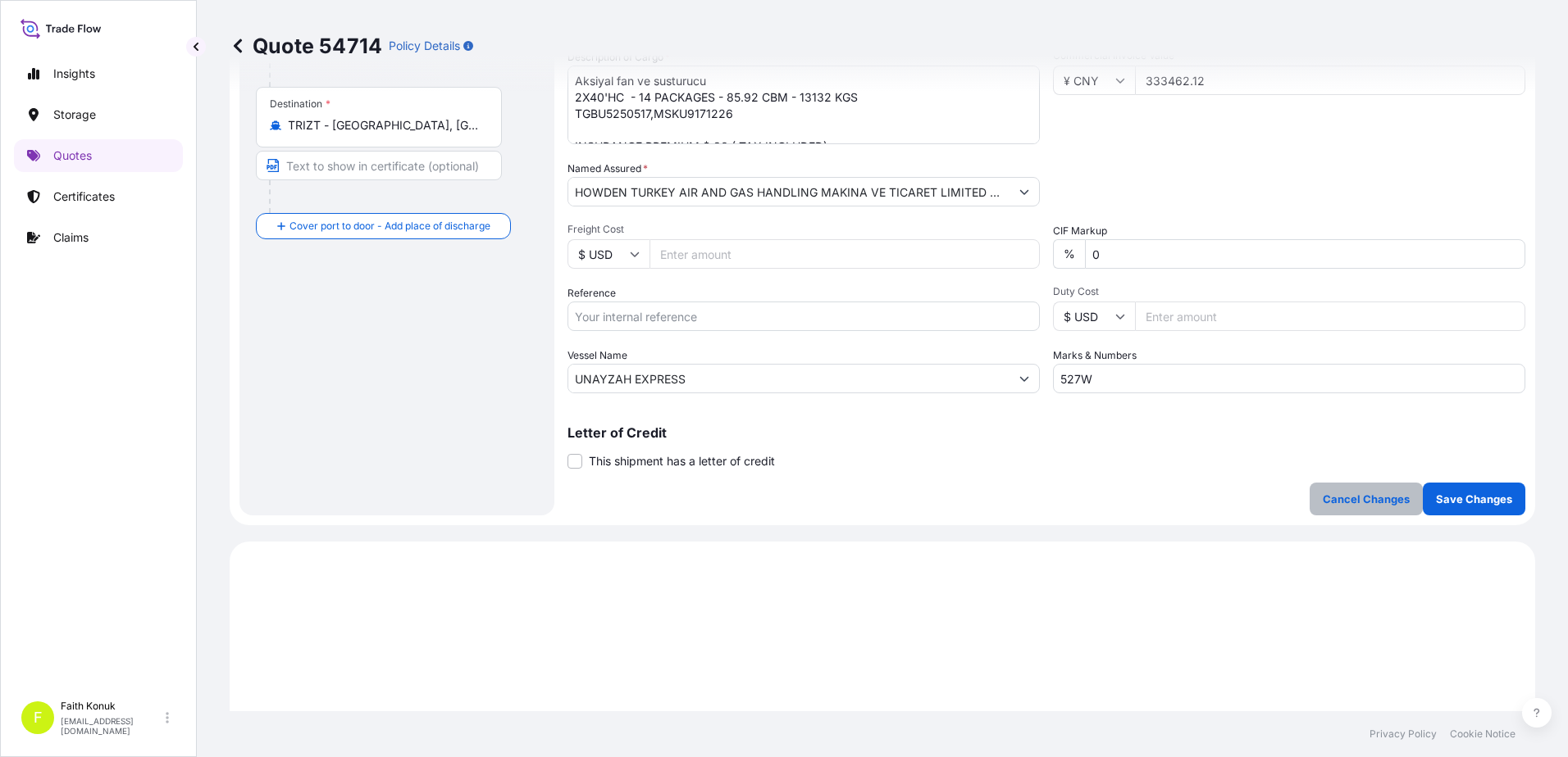
click at [1332, 482] on div "Coverage Type All risks Covers losses or damages due to any cause, except for t…" at bounding box center [1047, 145] width 958 height 741
click at [1331, 499] on p "Cancel Changes" at bounding box center [1366, 498] width 87 height 17
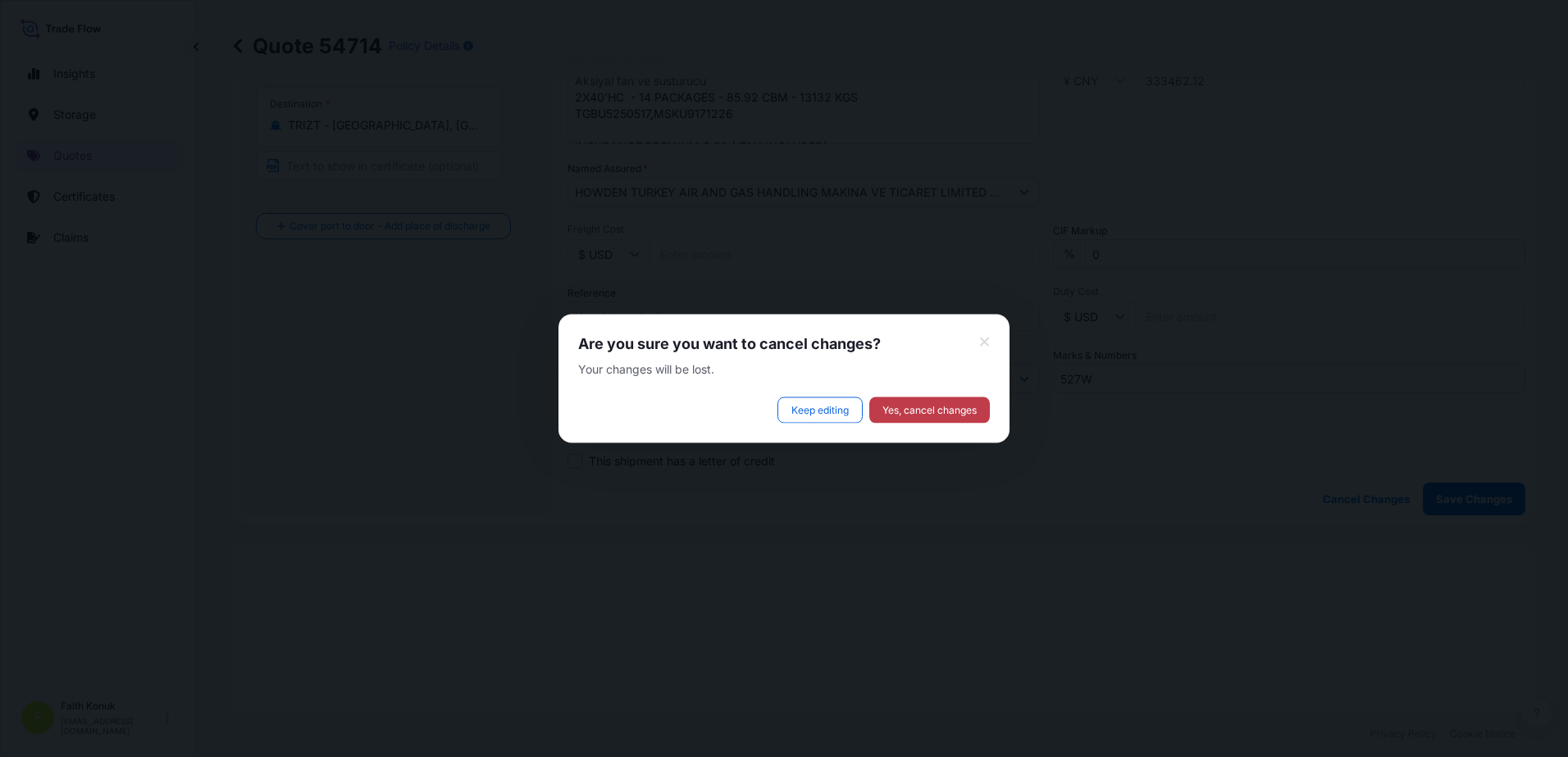
select select "Water"
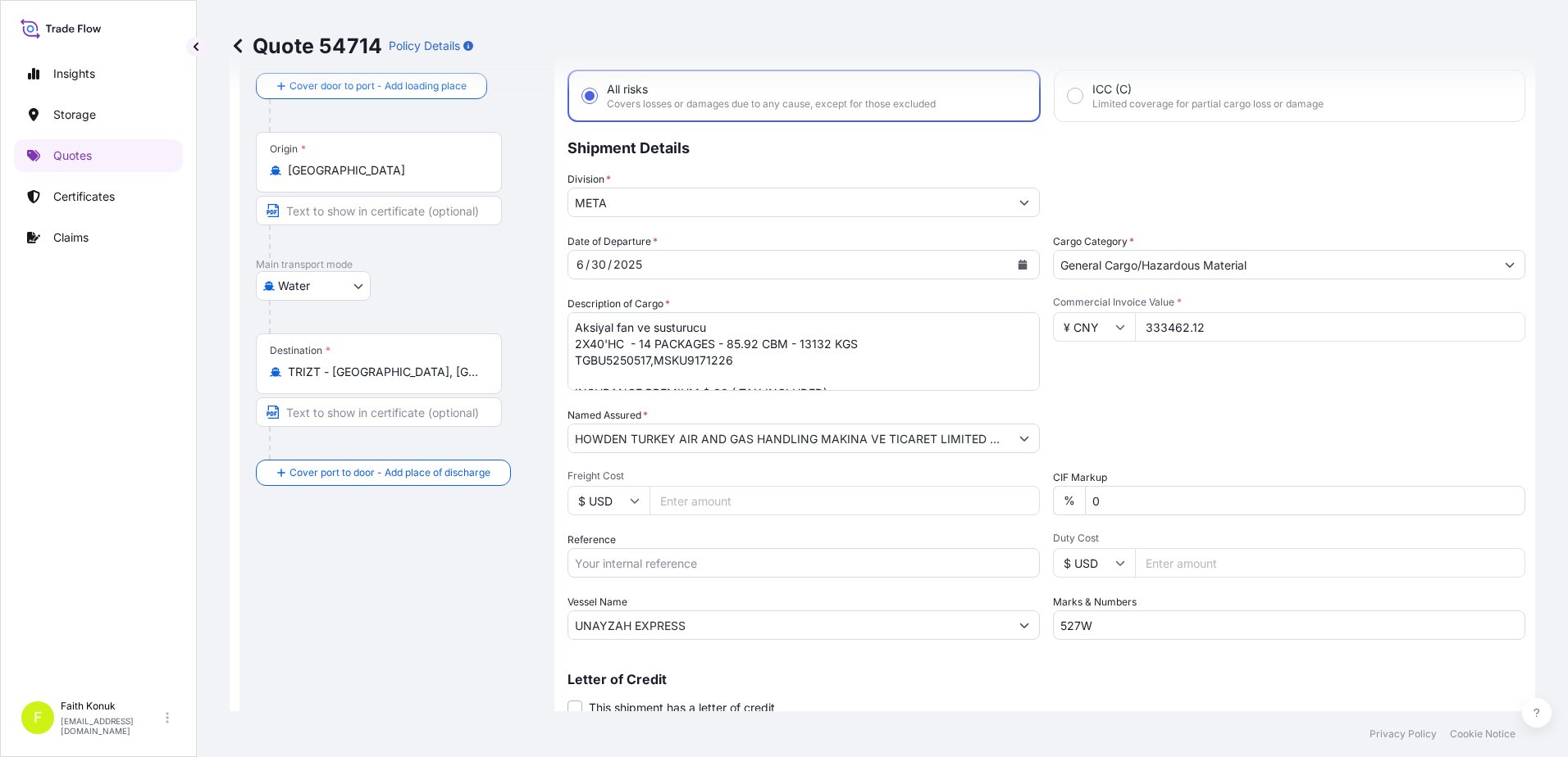
scroll to position [0, 0]
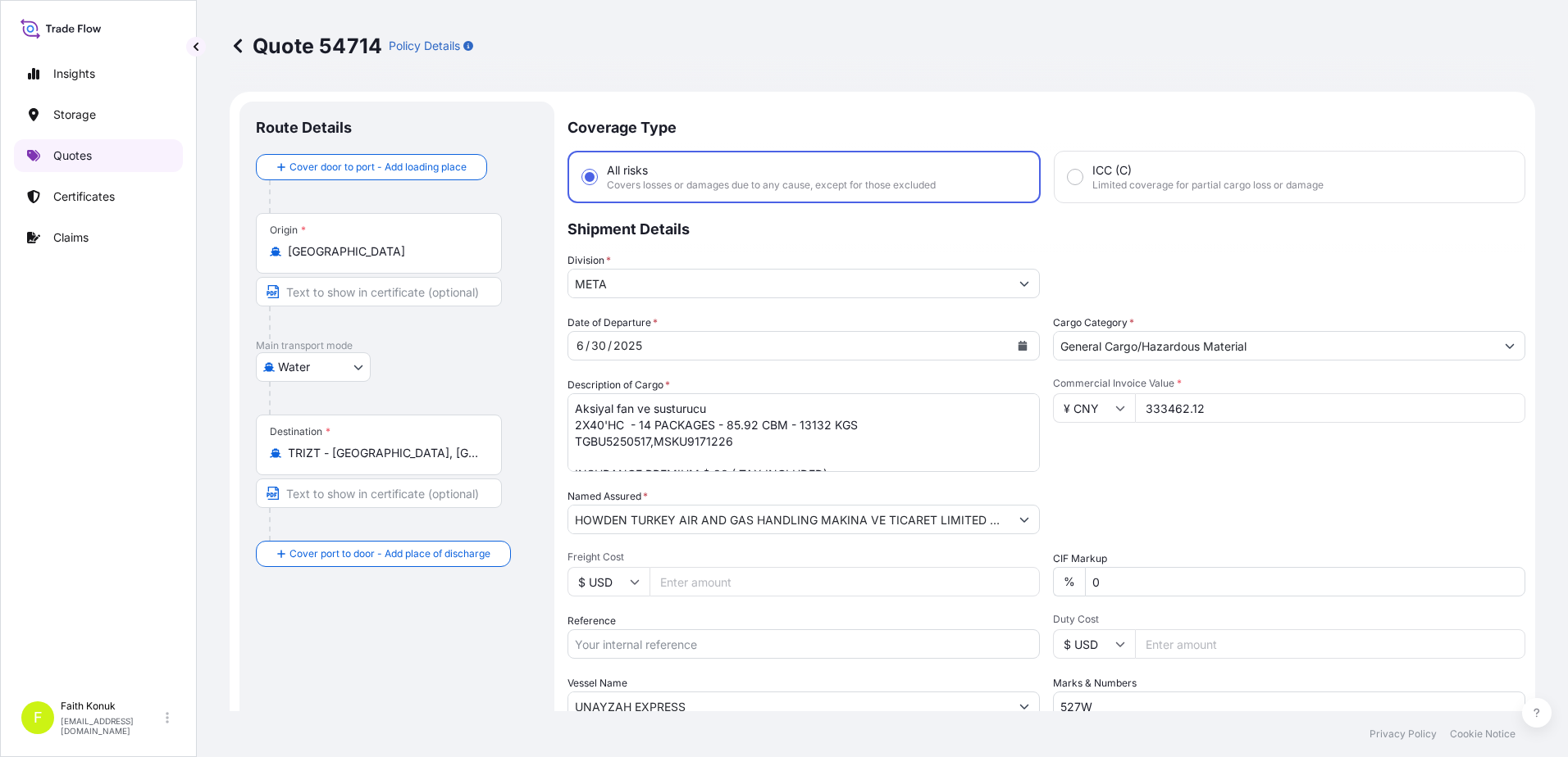
click at [101, 162] on link "Quotes" at bounding box center [98, 155] width 169 height 32
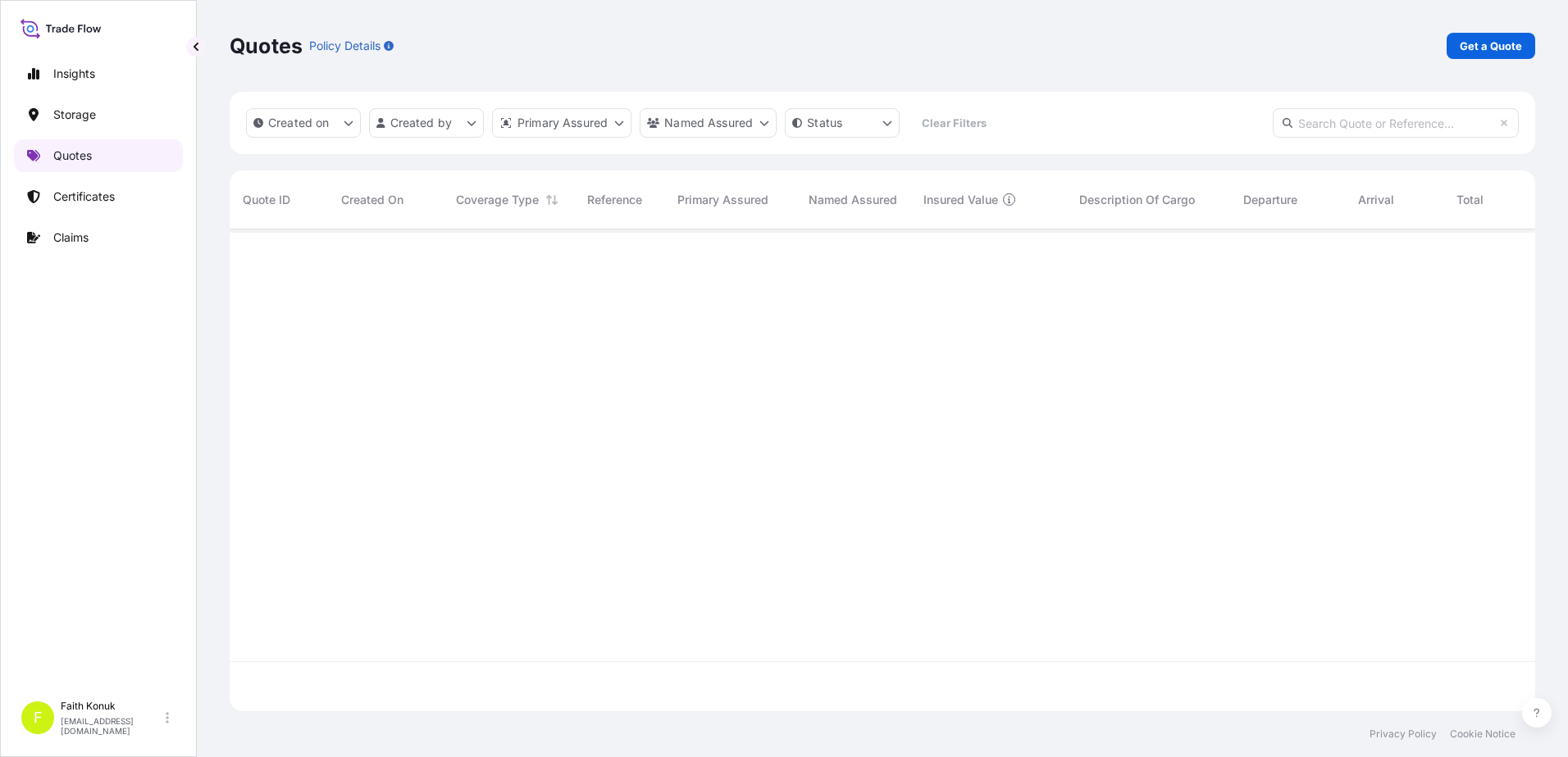
scroll to position [479, 1293]
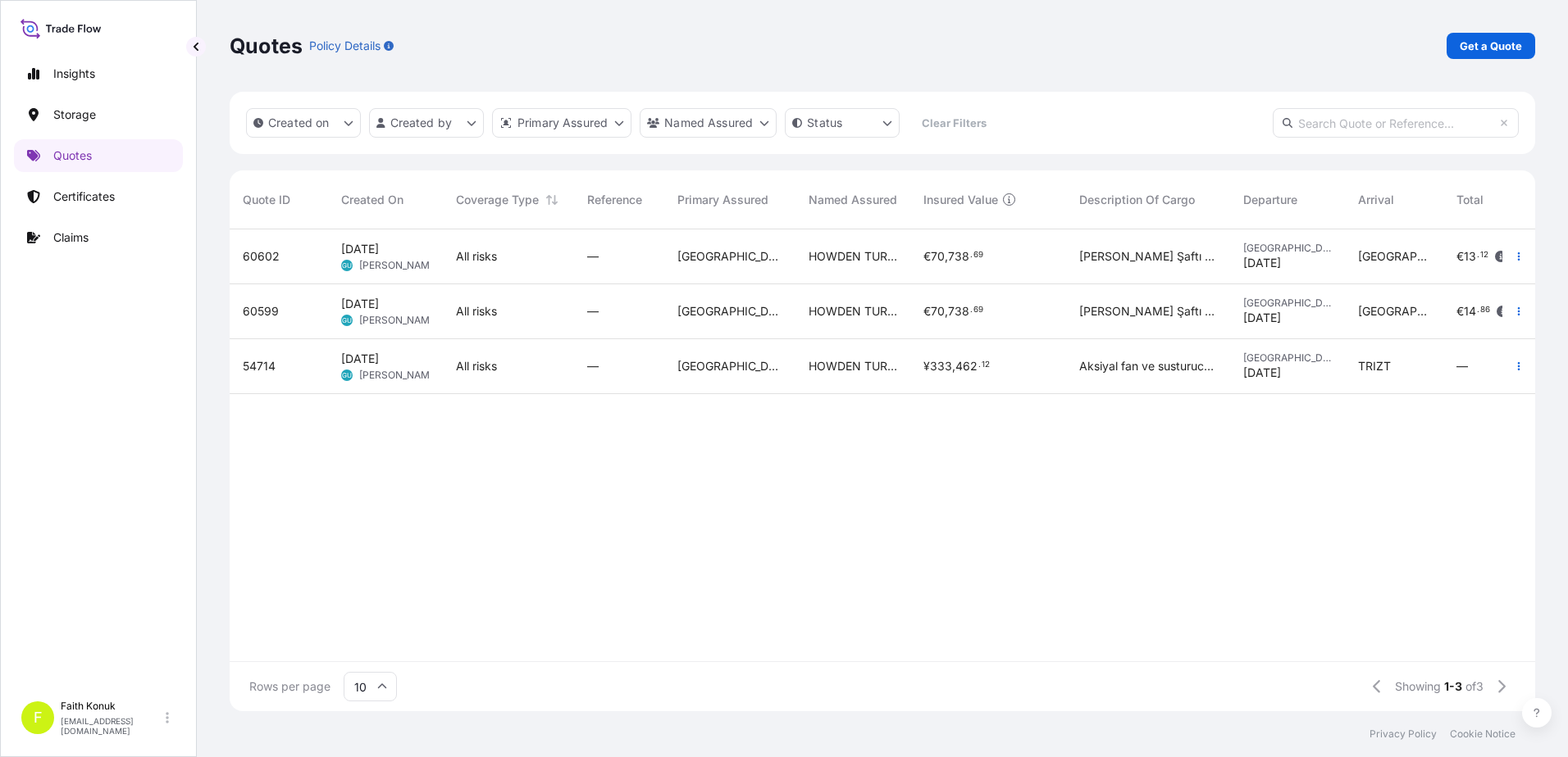
click at [414, 367] on span "[DATE] [PERSON_NAME]" at bounding box center [386, 367] width 89 height 31
select select "Water"
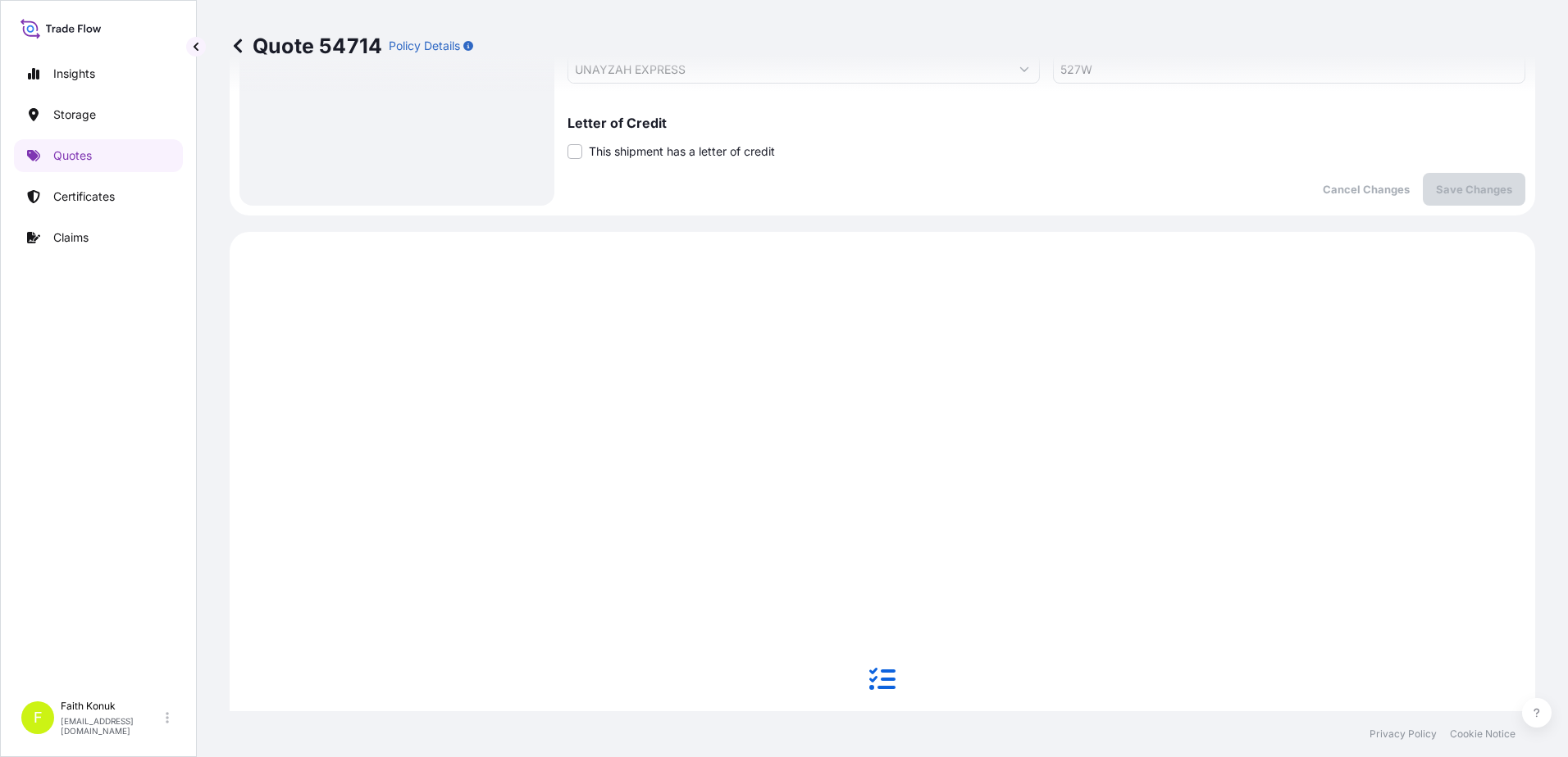
scroll to position [64, 0]
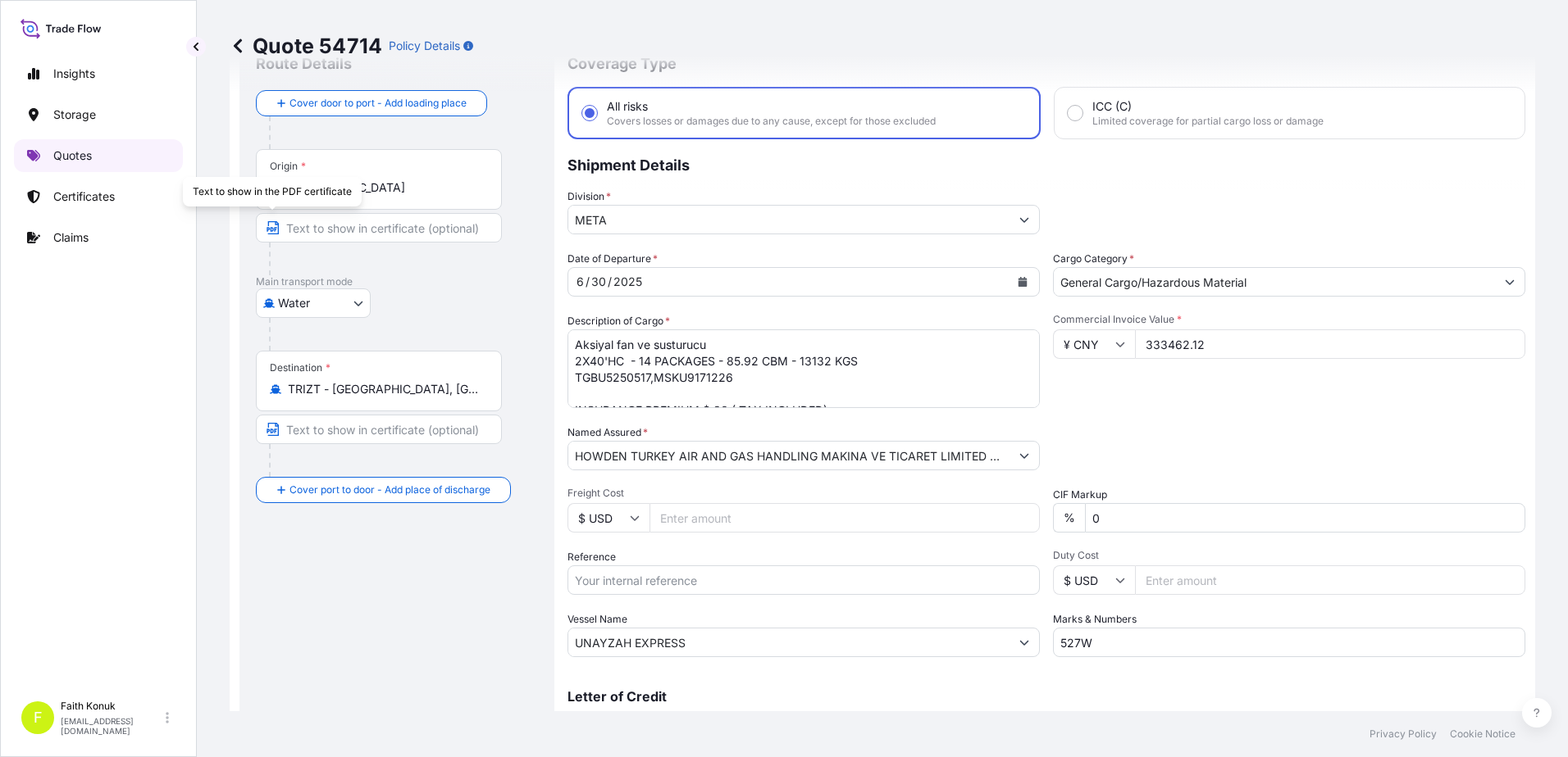
click at [95, 161] on link "Quotes" at bounding box center [98, 155] width 169 height 32
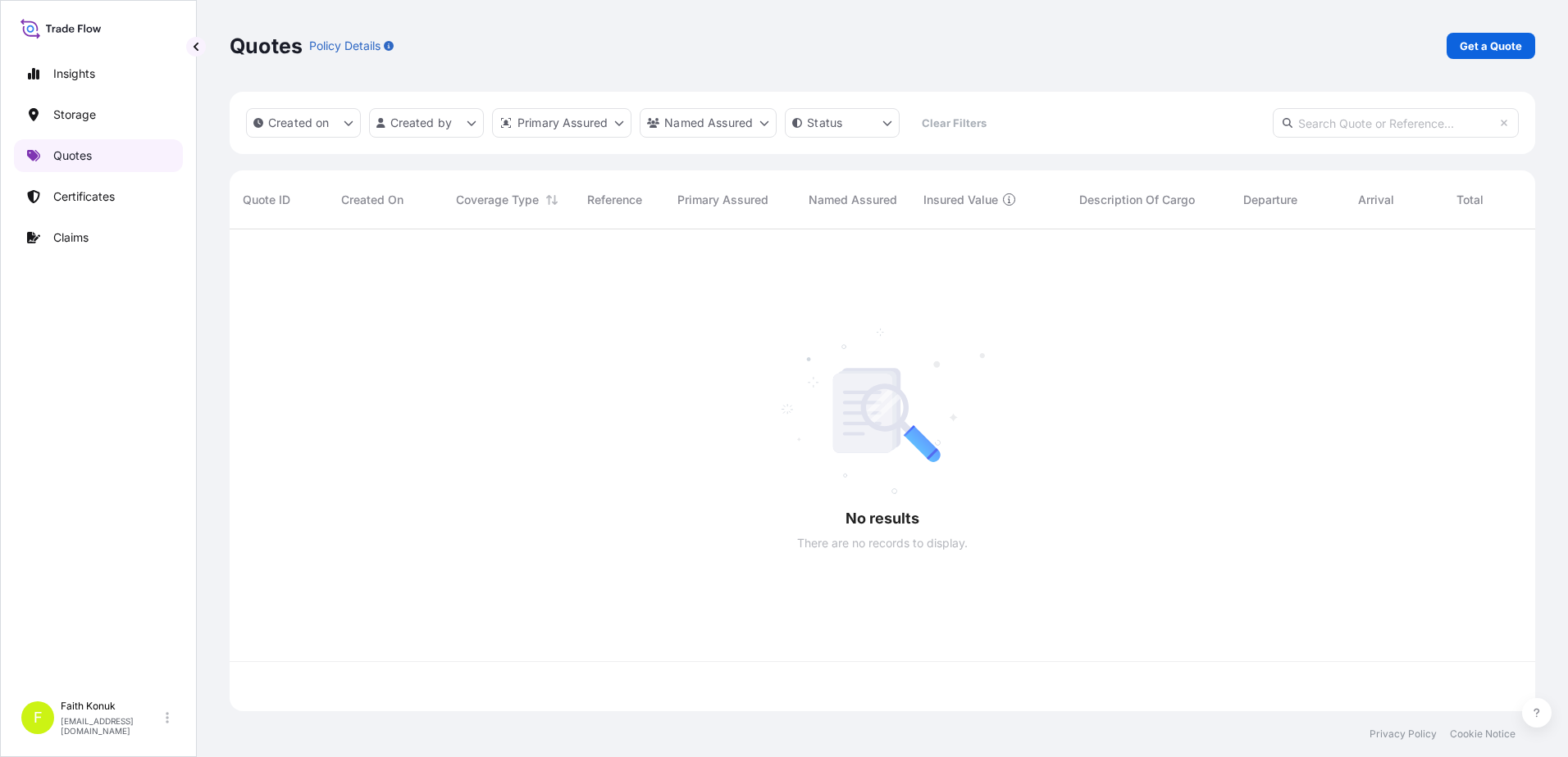
scroll to position [479, 1293]
